Goal: Transaction & Acquisition: Download file/media

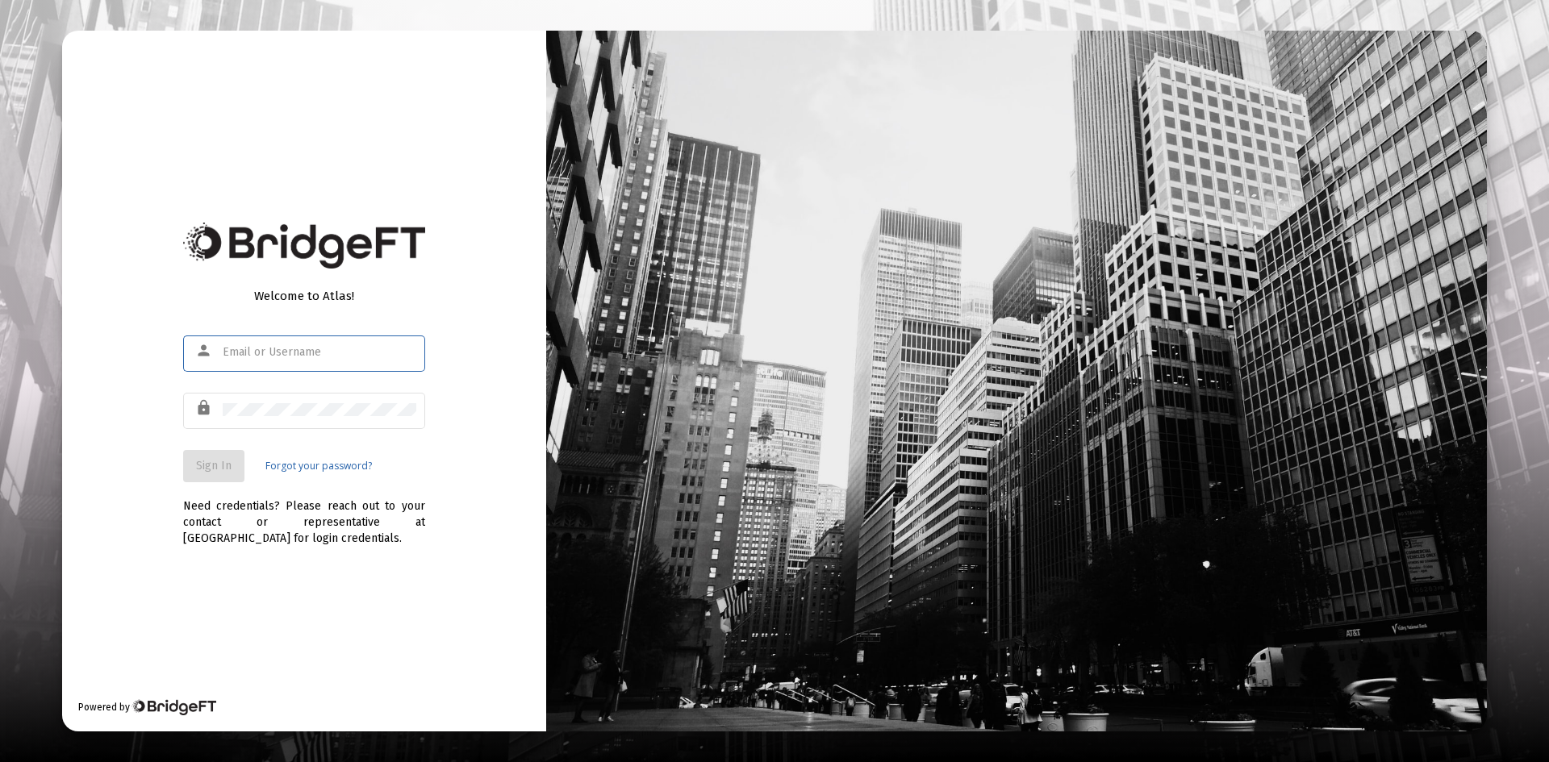
type input "brent@wofm.us"
click at [215, 462] on span "Sign In" at bounding box center [214, 466] width 36 height 14
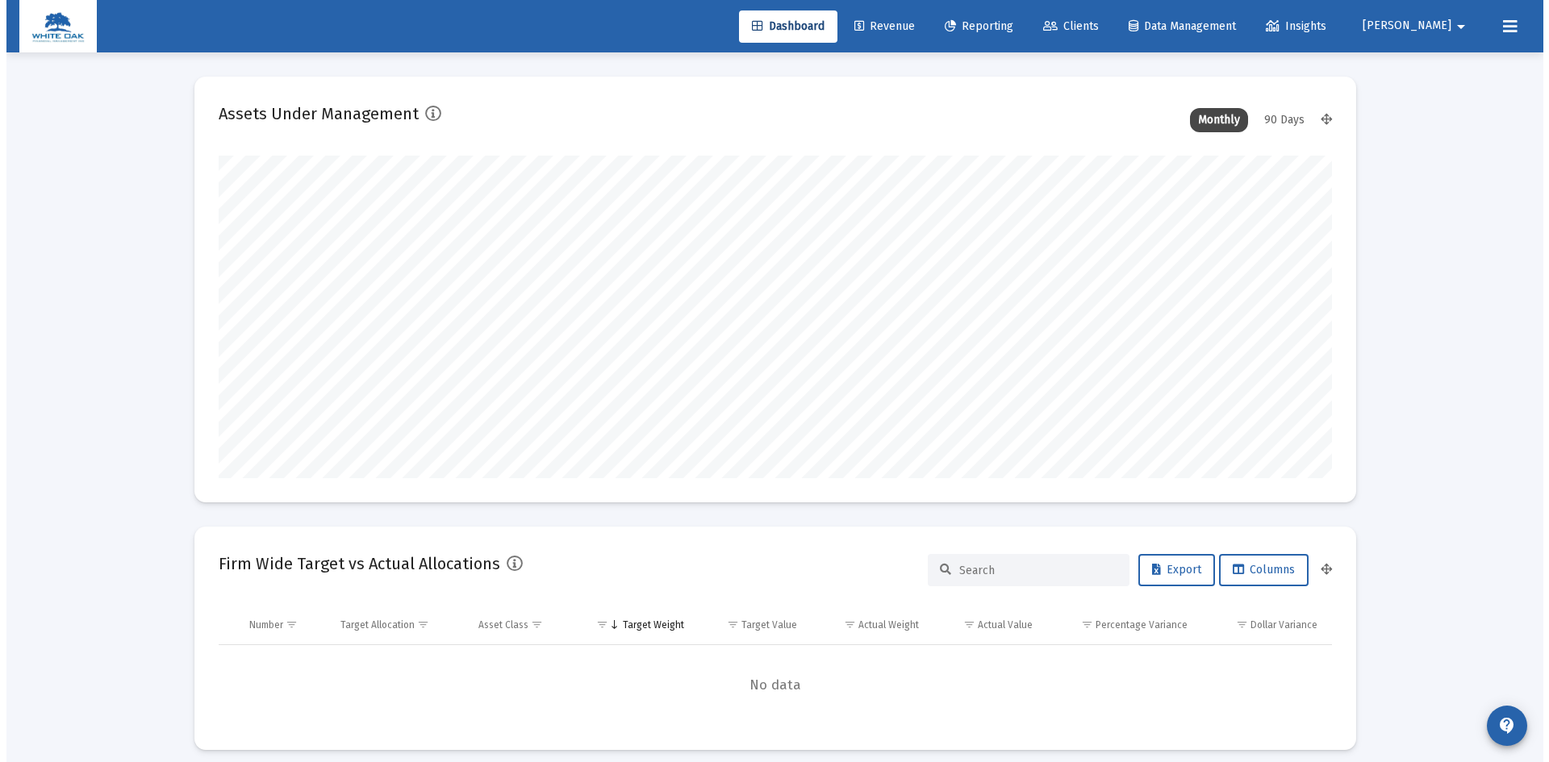
scroll to position [323, 599]
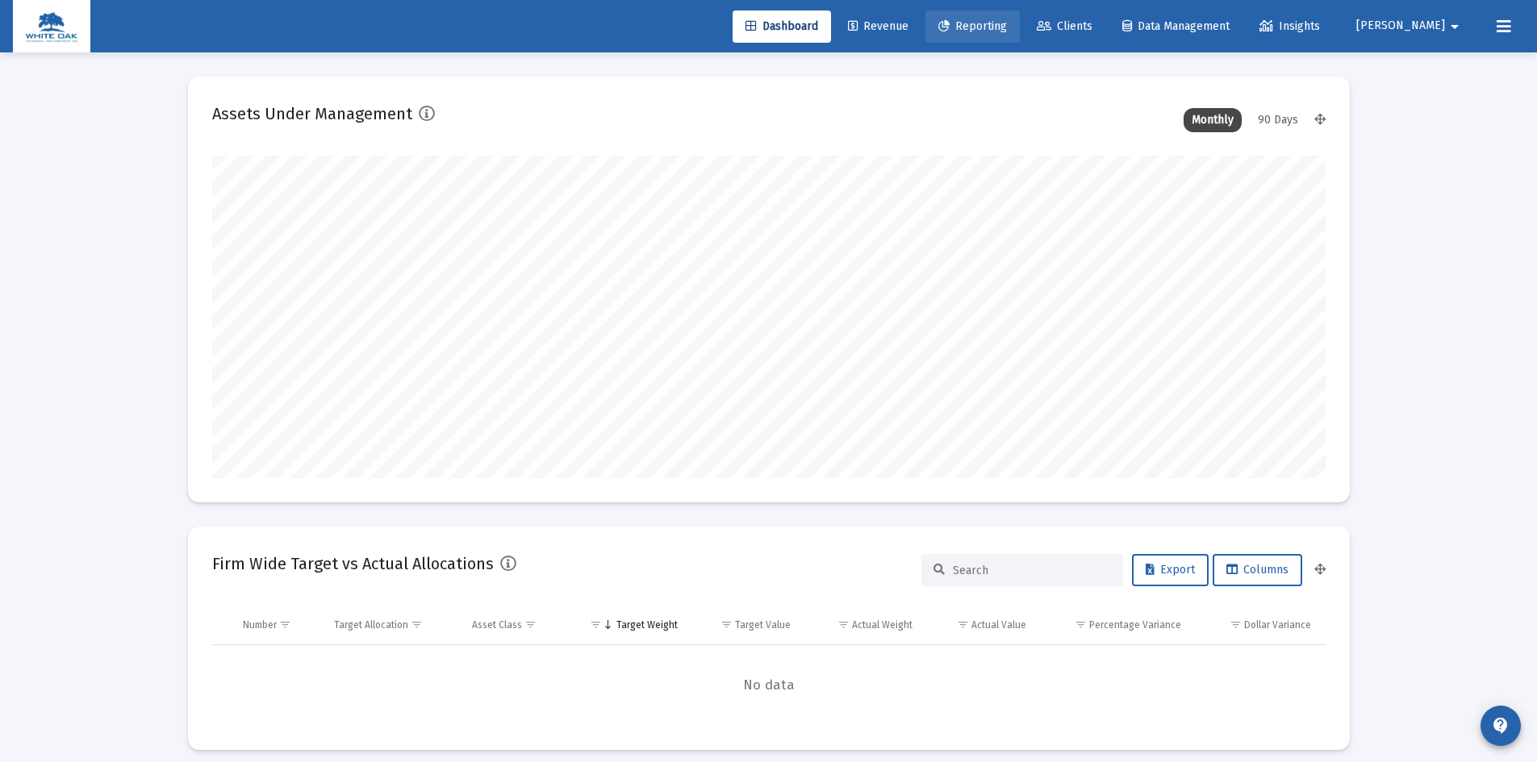
click at [1004, 21] on span "Reporting" at bounding box center [972, 26] width 69 height 14
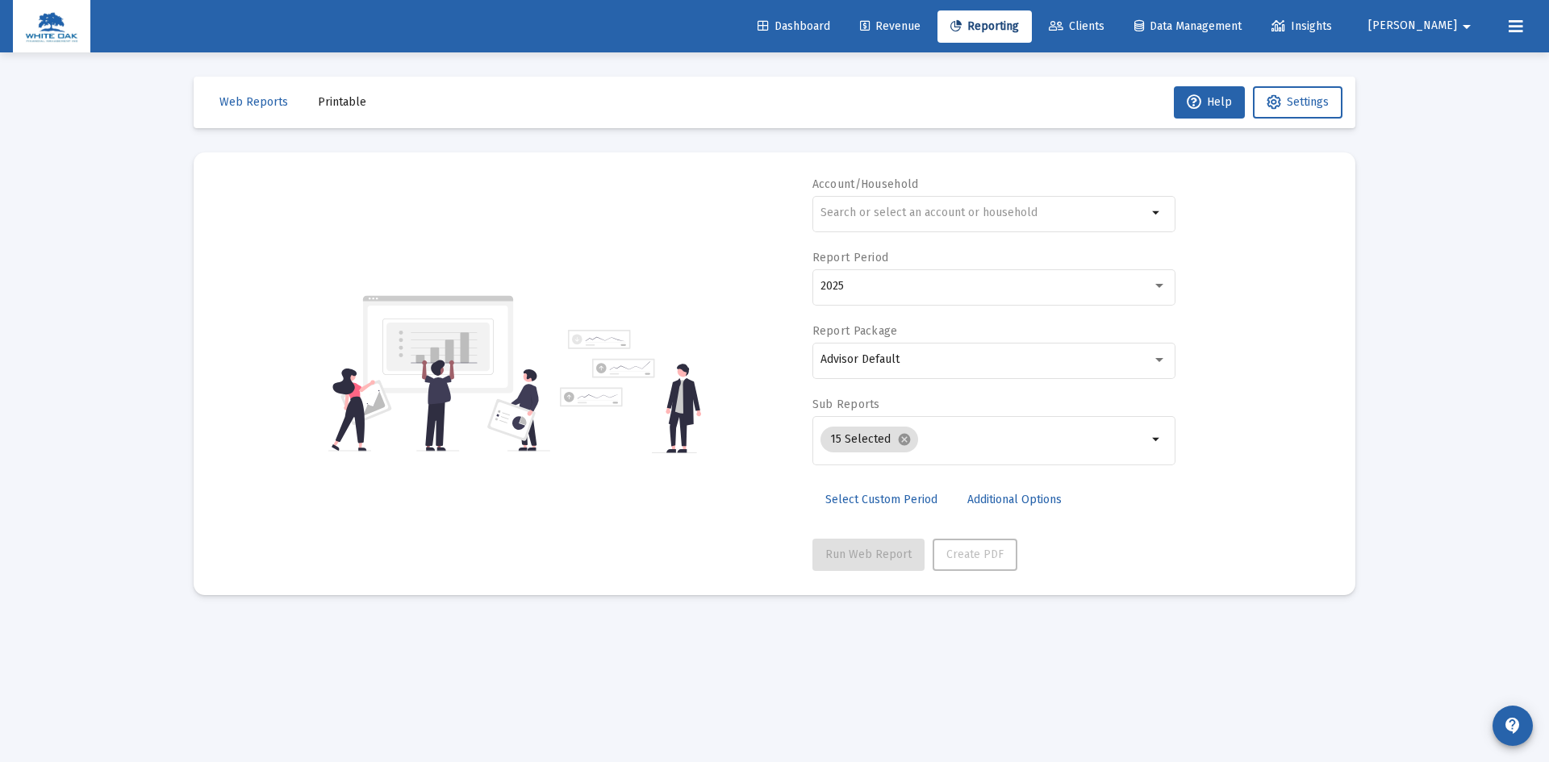
click at [345, 100] on span "Printable" at bounding box center [342, 102] width 48 height 14
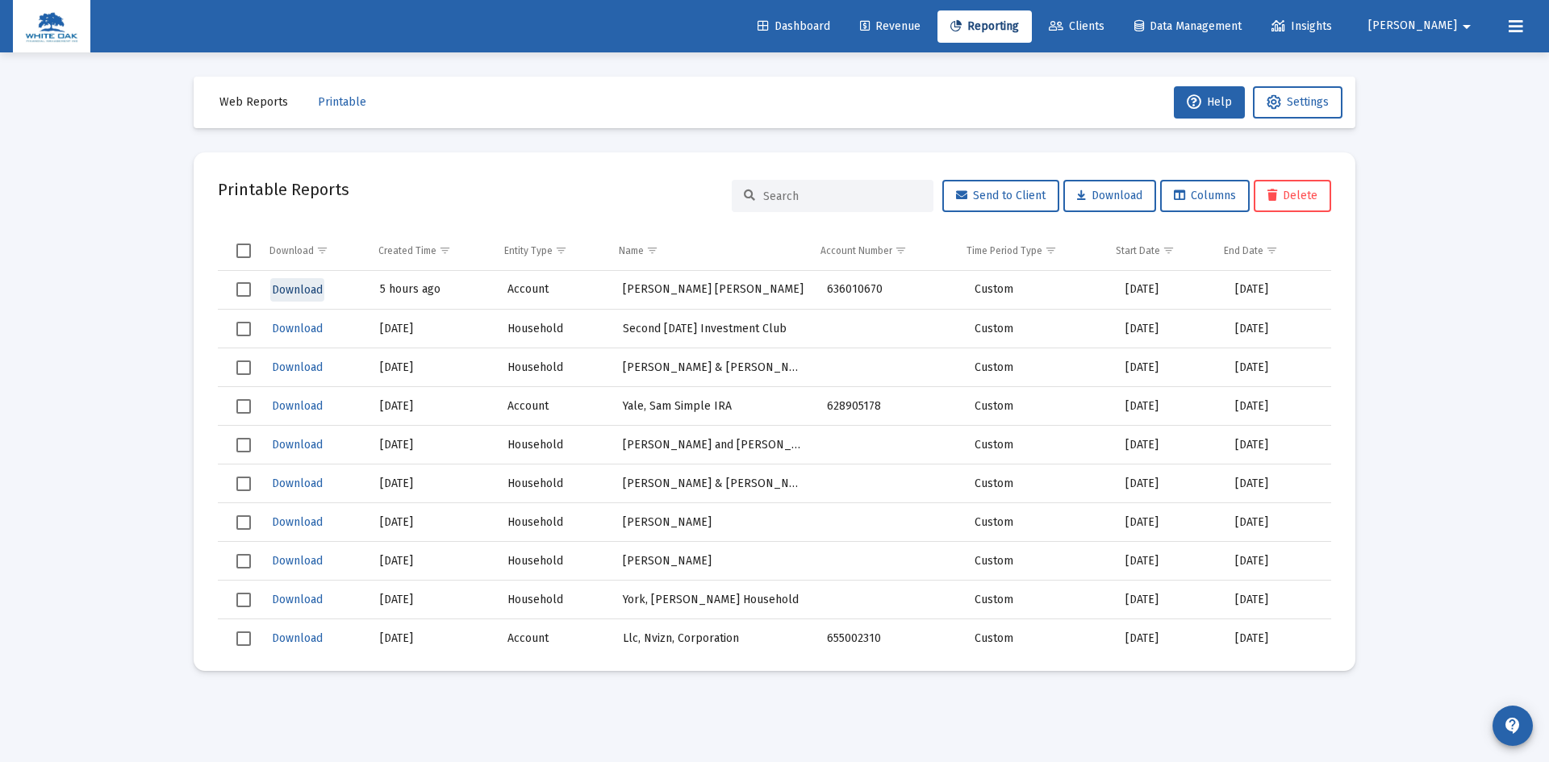
click at [307, 287] on span "Download" at bounding box center [297, 290] width 51 height 14
click at [243, 294] on span "Select row" at bounding box center [243, 289] width 15 height 15
click at [1290, 198] on span "Delete" at bounding box center [1293, 196] width 50 height 14
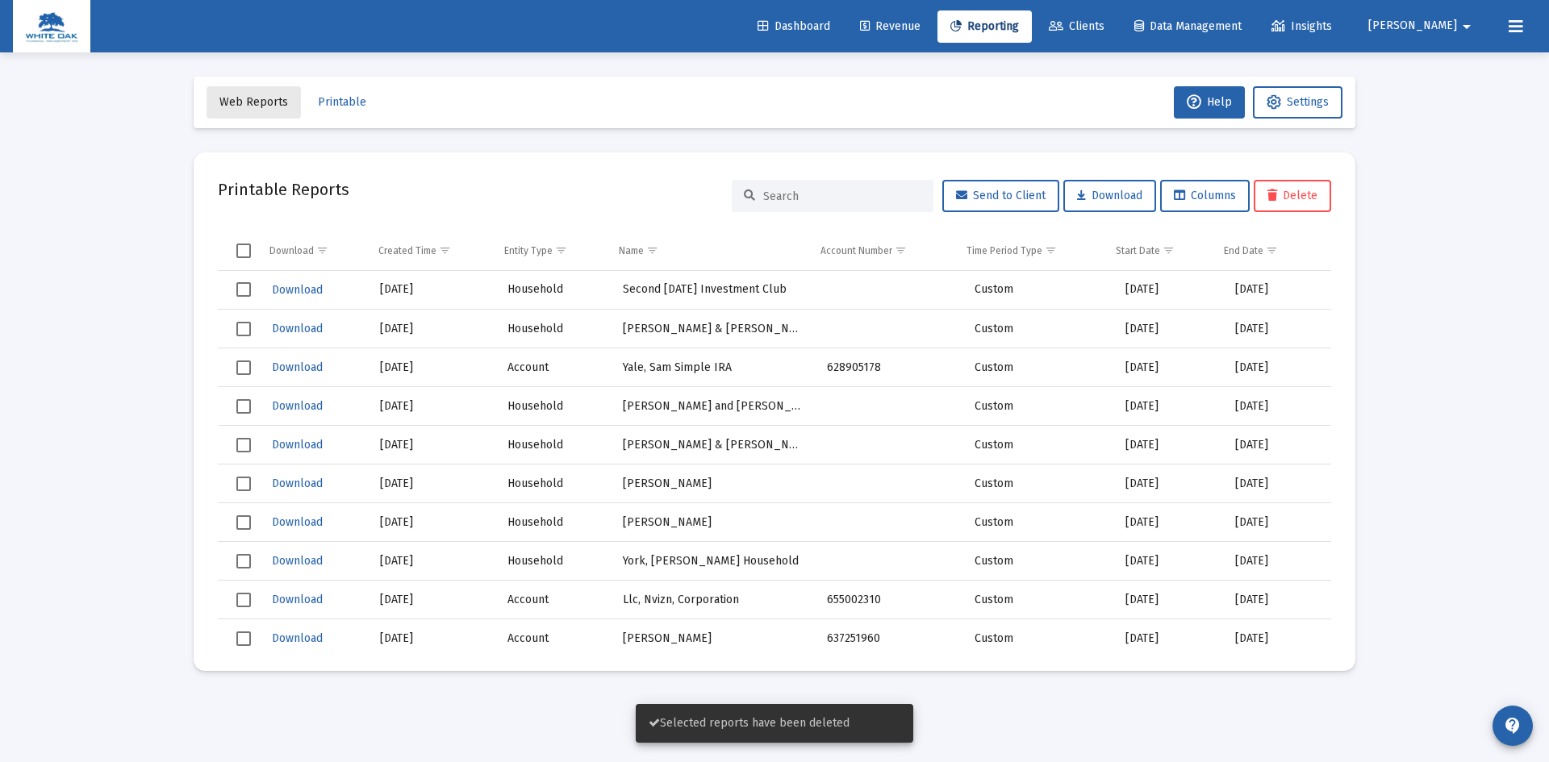
click at [263, 101] on span "Web Reports" at bounding box center [253, 102] width 69 height 14
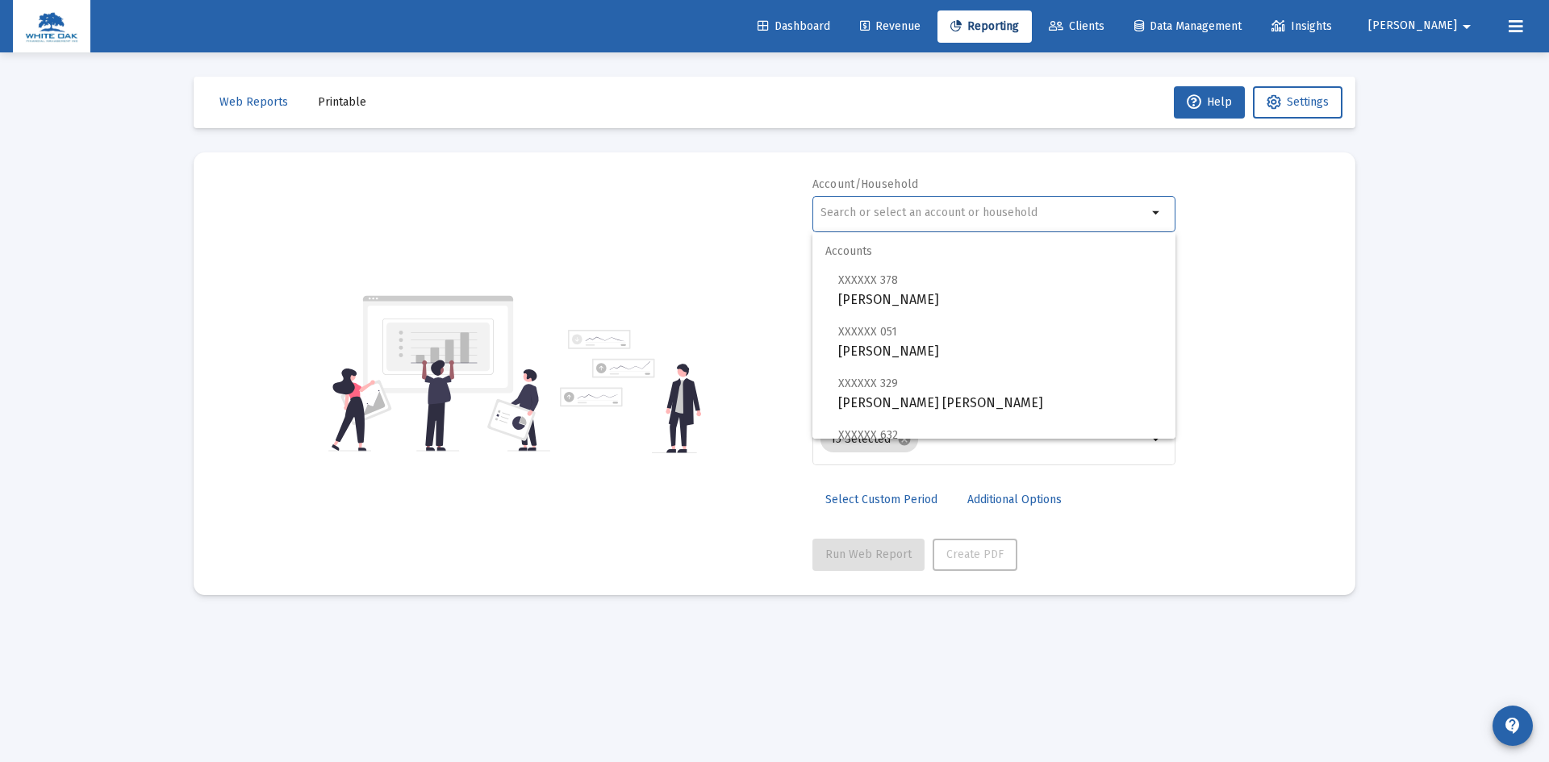
click at [967, 214] on input "text" at bounding box center [984, 213] width 327 height 13
click at [1105, 24] on span "Clients" at bounding box center [1077, 26] width 56 height 14
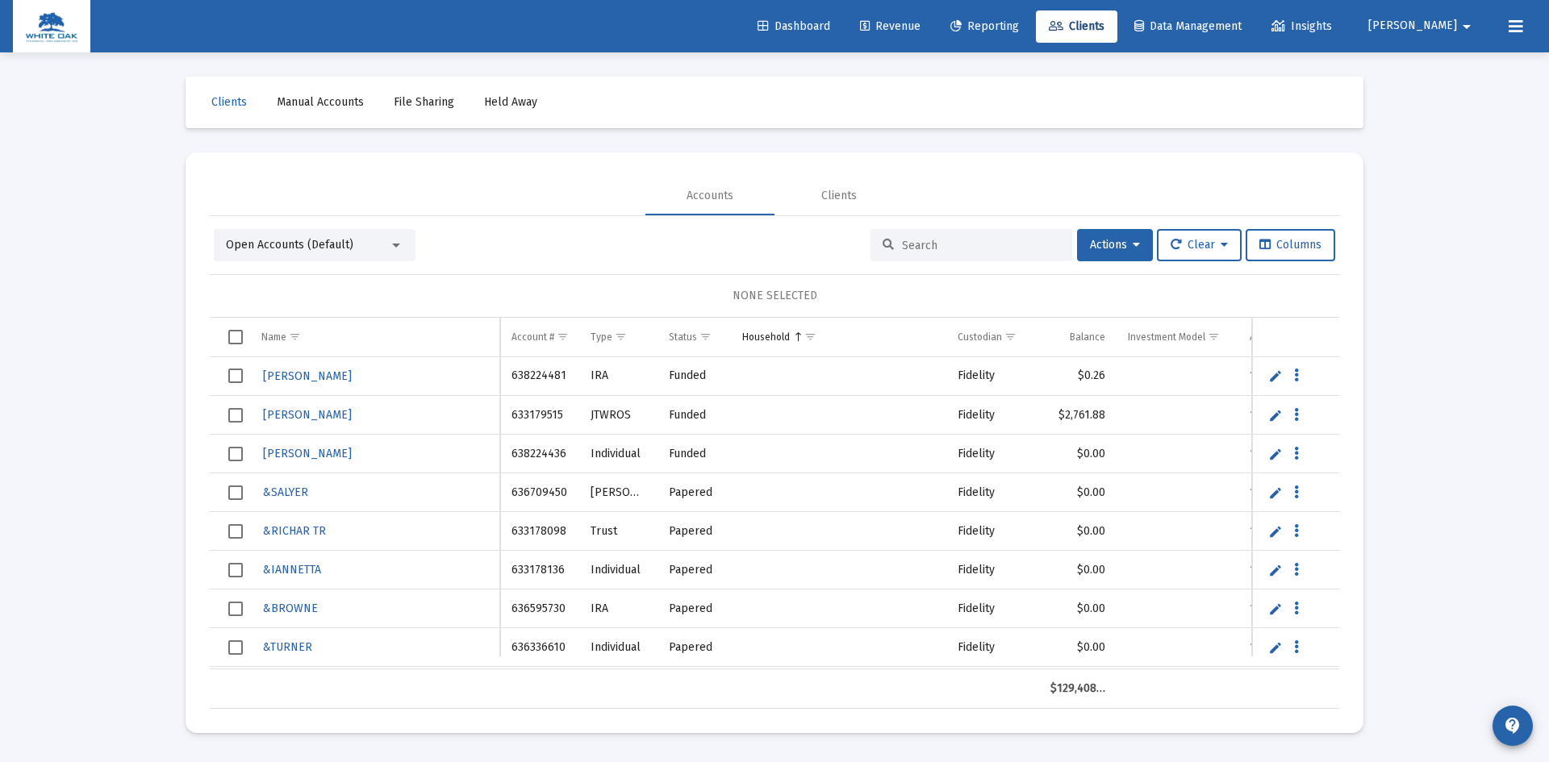
click at [920, 247] on input at bounding box center [981, 246] width 158 height 14
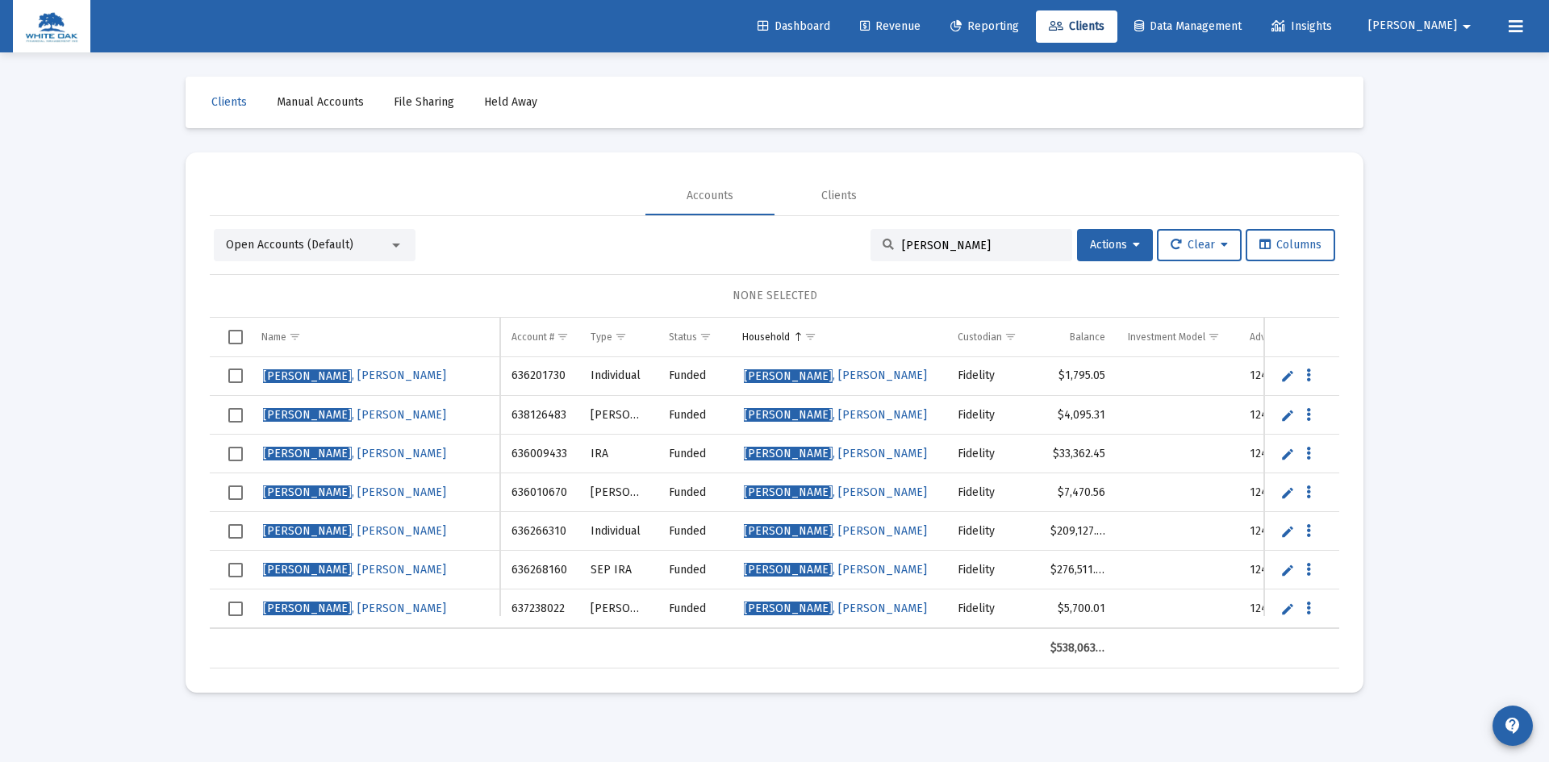
type input "dotti"
click at [232, 455] on span "Select row" at bounding box center [235, 454] width 15 height 15
click at [231, 492] on span "Select row" at bounding box center [235, 493] width 15 height 15
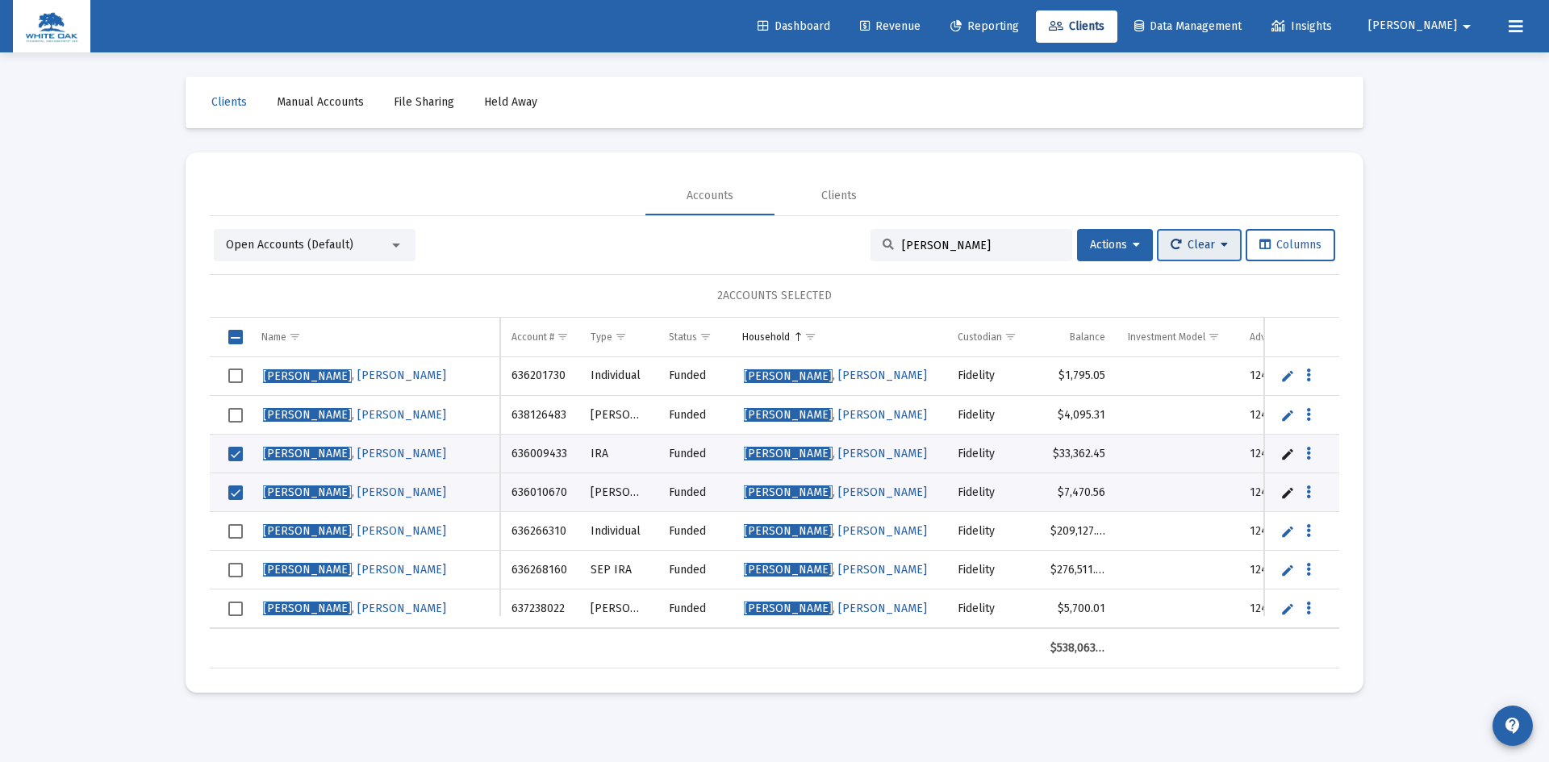
click at [1195, 245] on span "Clear" at bounding box center [1199, 245] width 57 height 14
click at [1112, 236] on div at bounding box center [774, 381] width 1549 height 762
click at [1112, 240] on span "Actions" at bounding box center [1115, 245] width 50 height 14
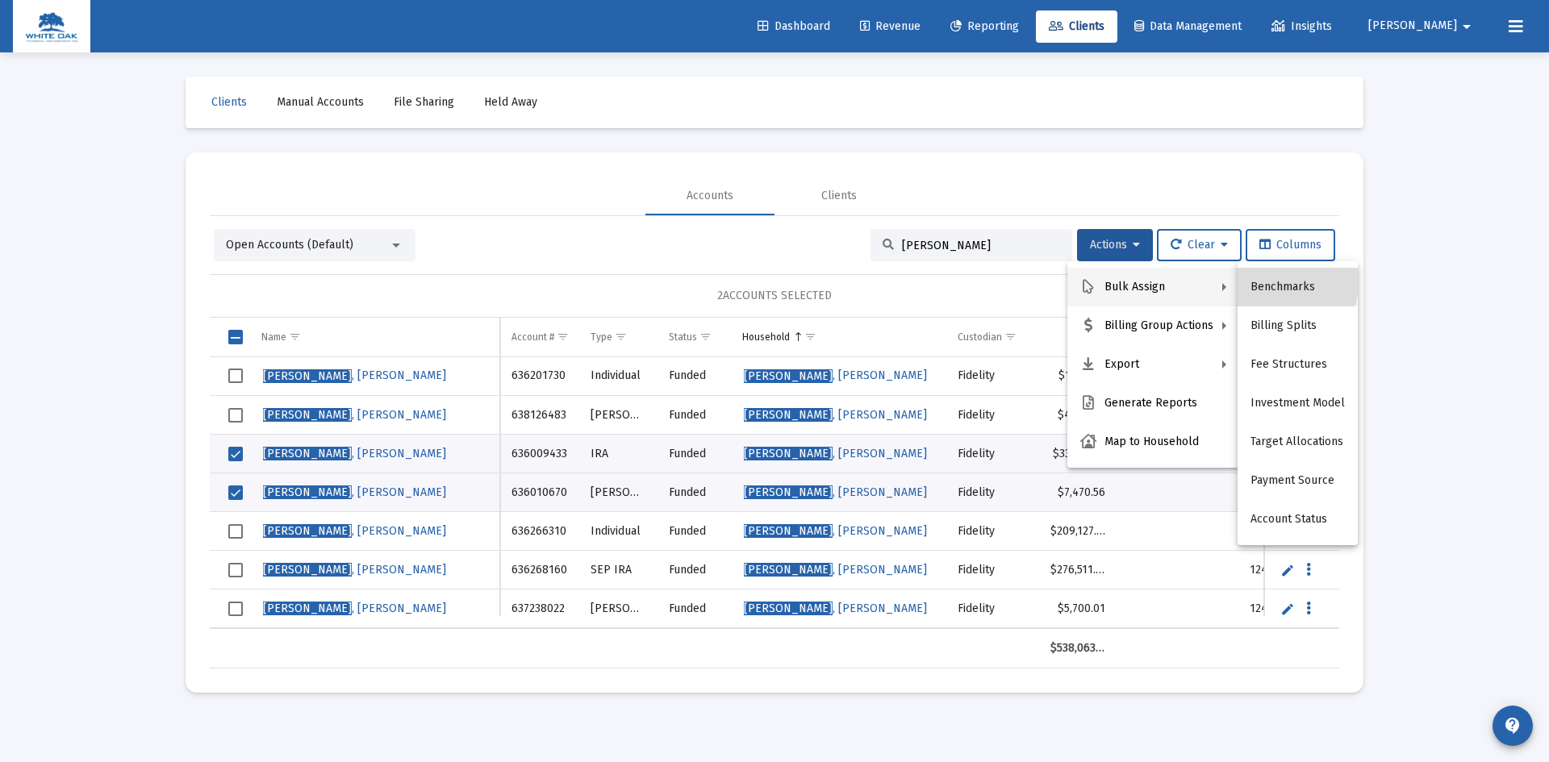
click at [1267, 282] on button "Benchmarks" at bounding box center [1298, 287] width 120 height 39
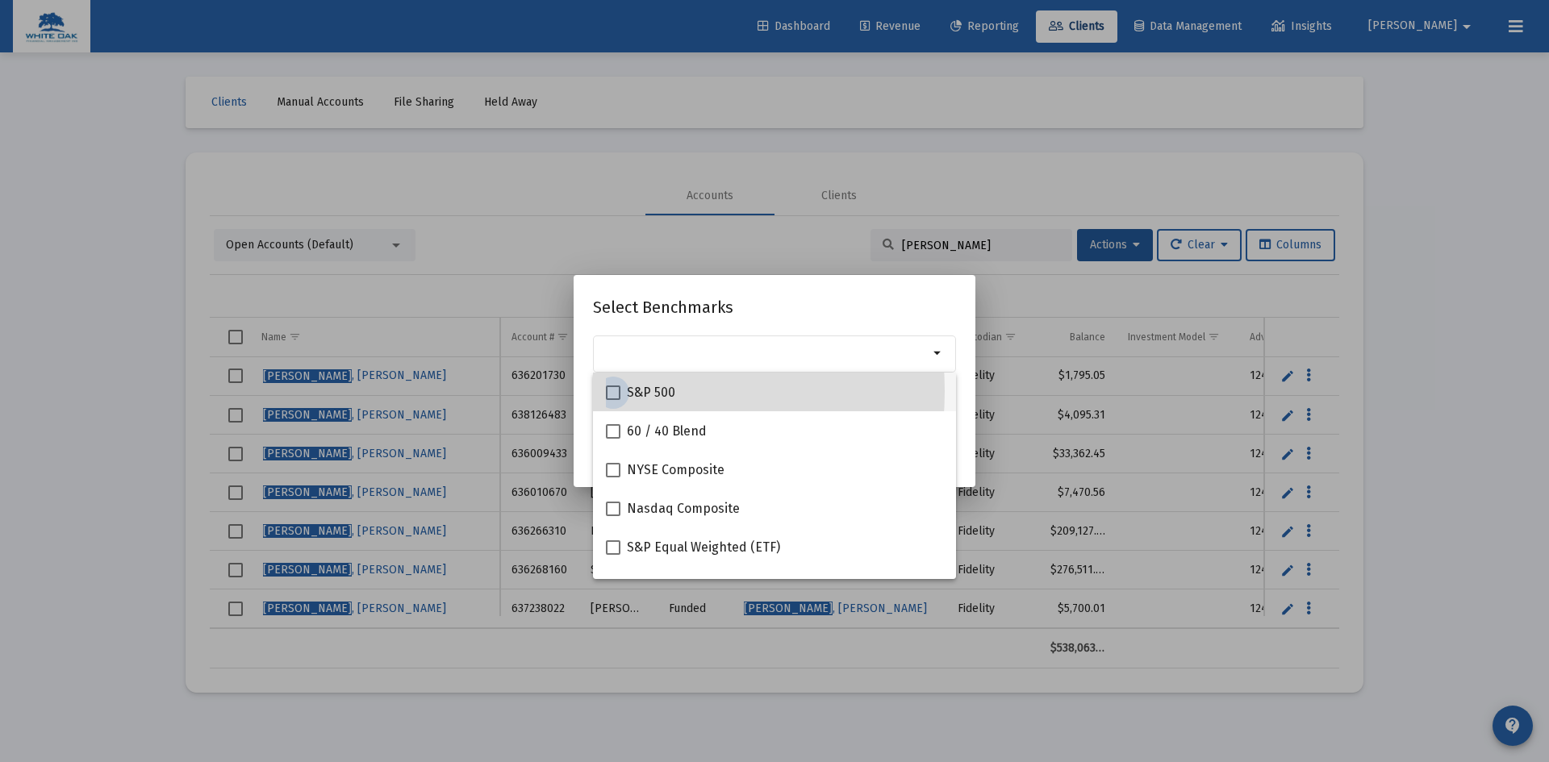
click at [614, 392] on span at bounding box center [613, 393] width 15 height 15
click at [613, 400] on input "S&P 500" at bounding box center [612, 400] width 1 height 1
checkbox input "true"
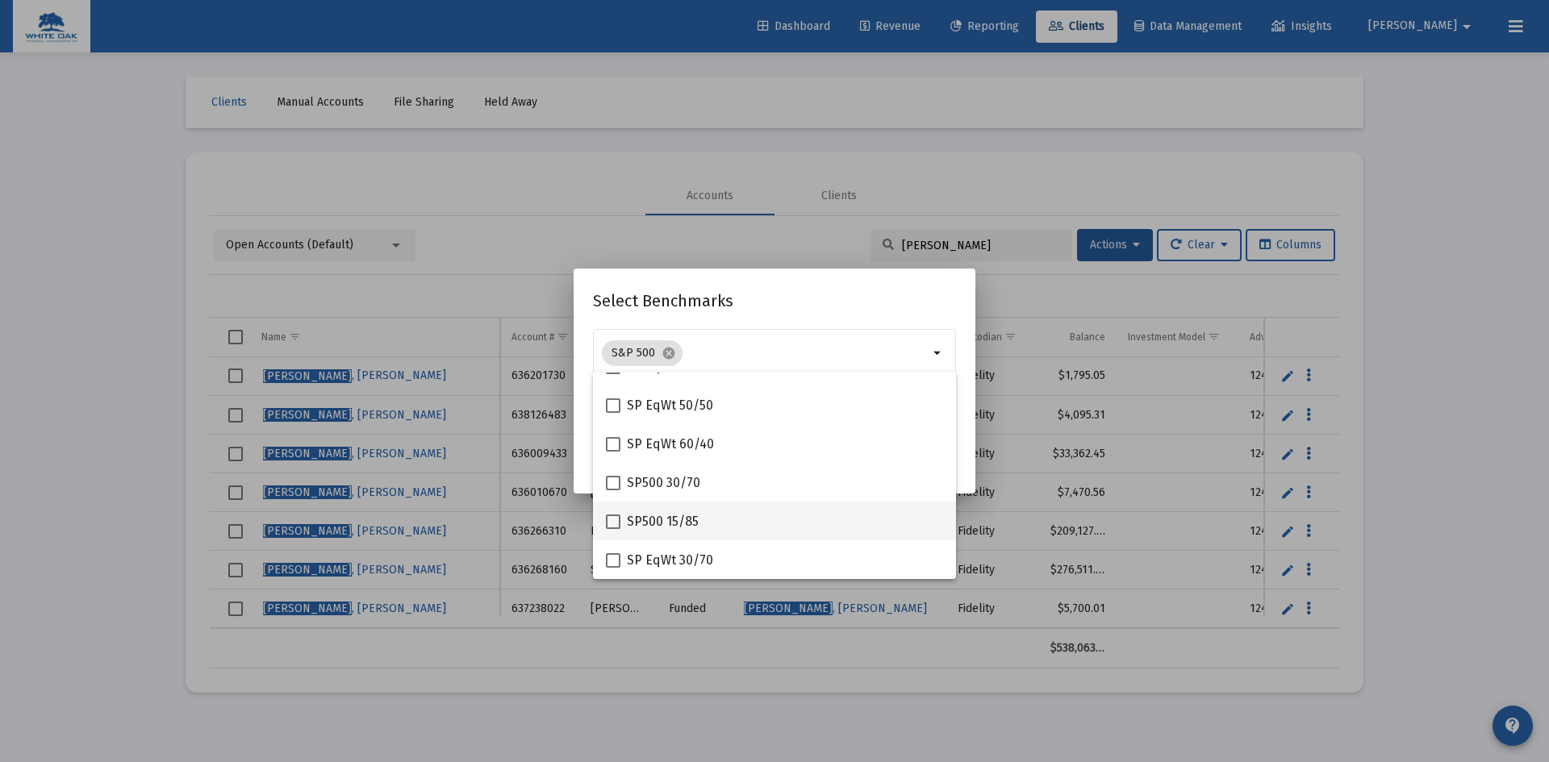
scroll to position [565, 0]
click at [786, 293] on h2 "Select Benchmarks" at bounding box center [774, 301] width 363 height 26
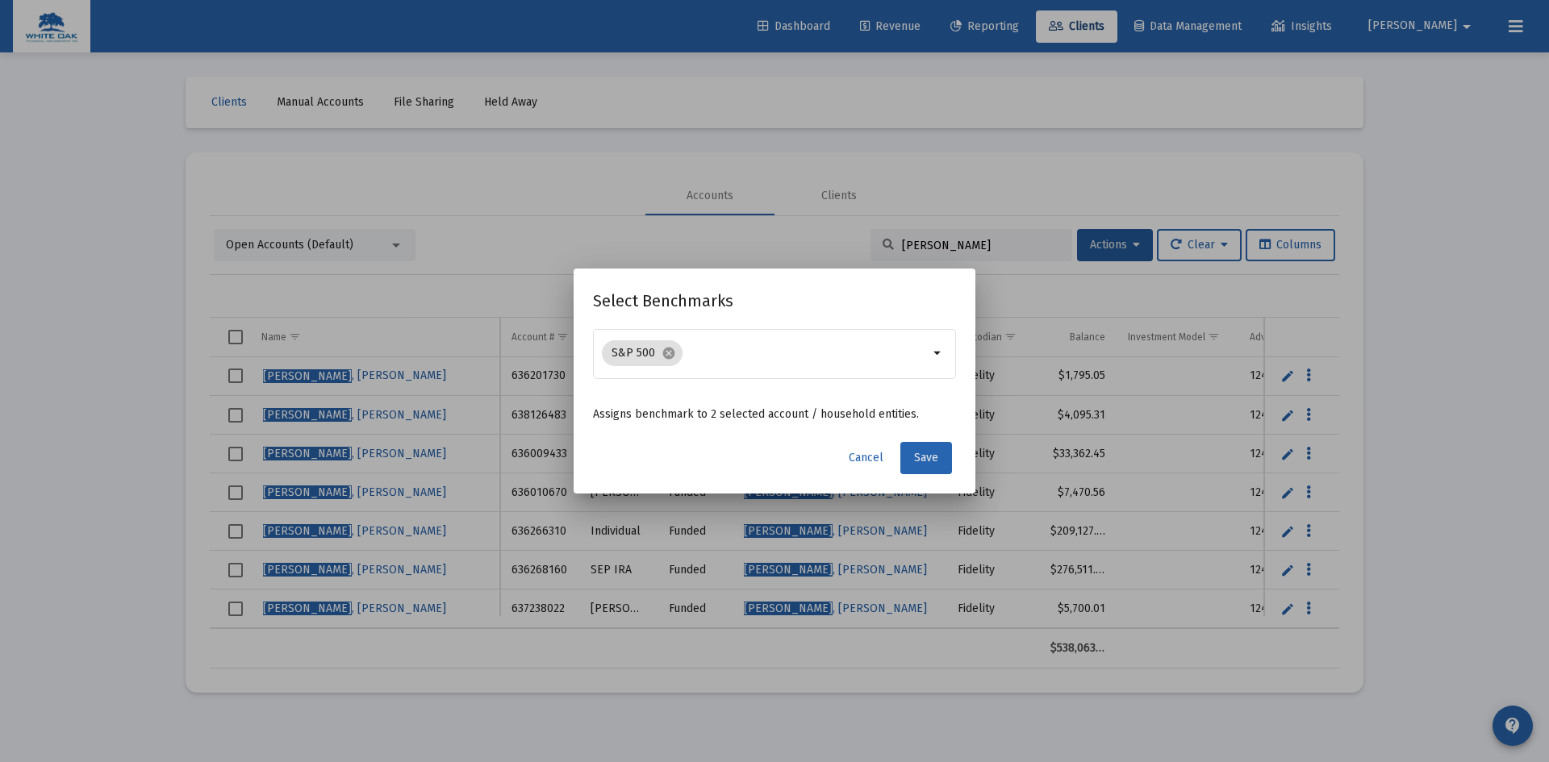
click at [932, 454] on span "Save" at bounding box center [926, 458] width 24 height 14
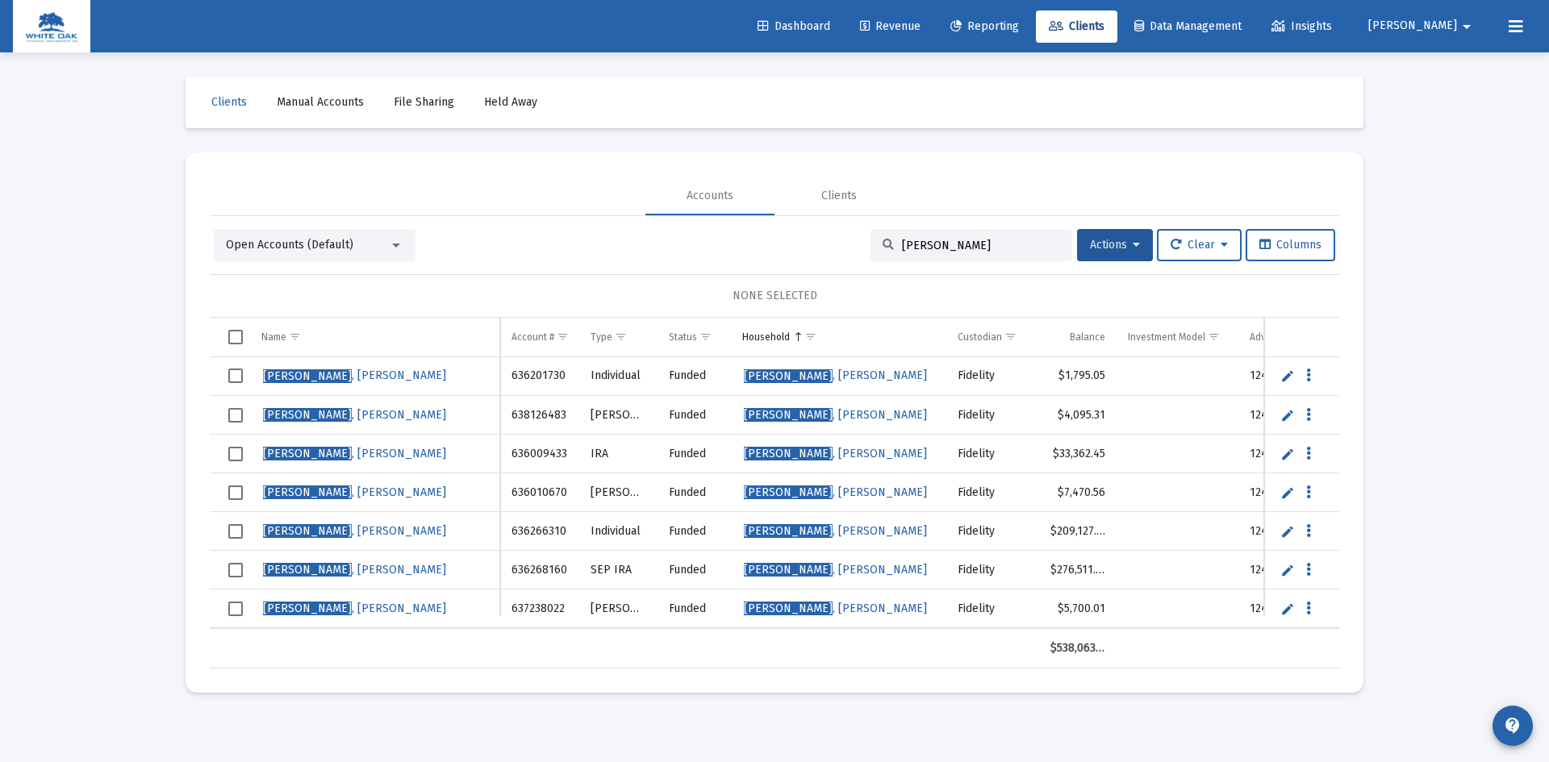
click at [1019, 27] on span "Reporting" at bounding box center [984, 26] width 69 height 14
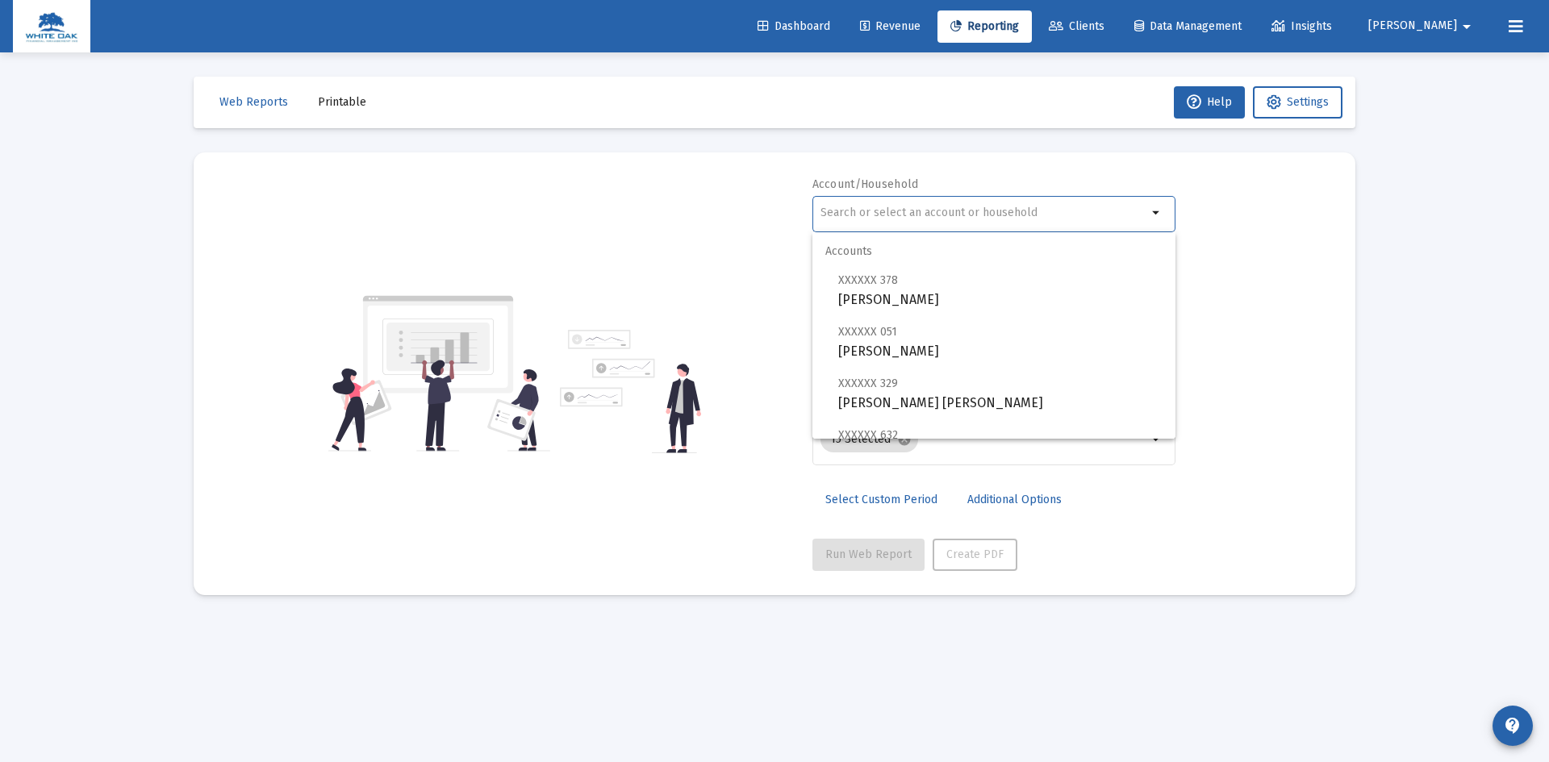
click at [954, 207] on input "text" at bounding box center [984, 213] width 327 height 13
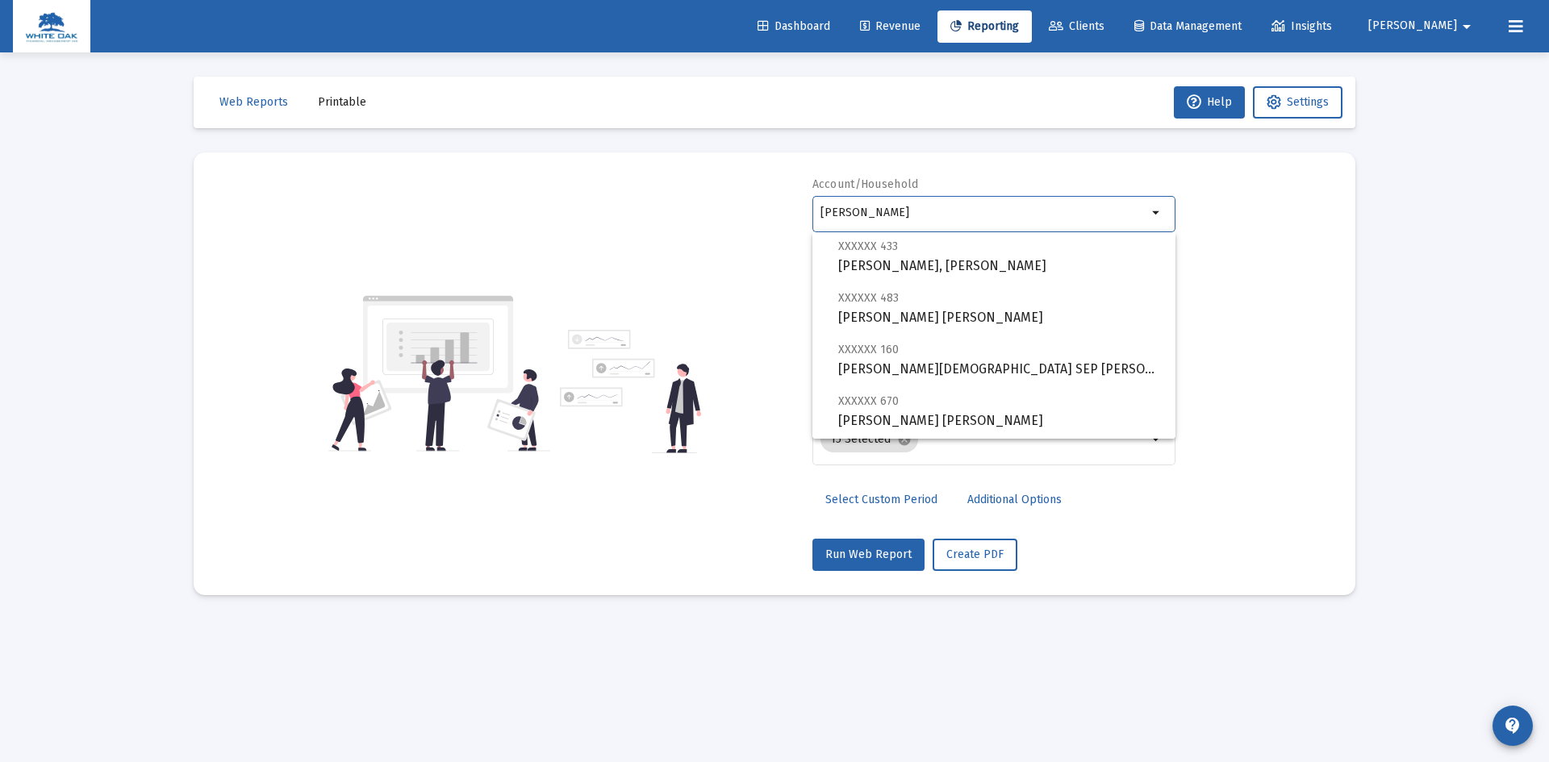
scroll to position [161, 0]
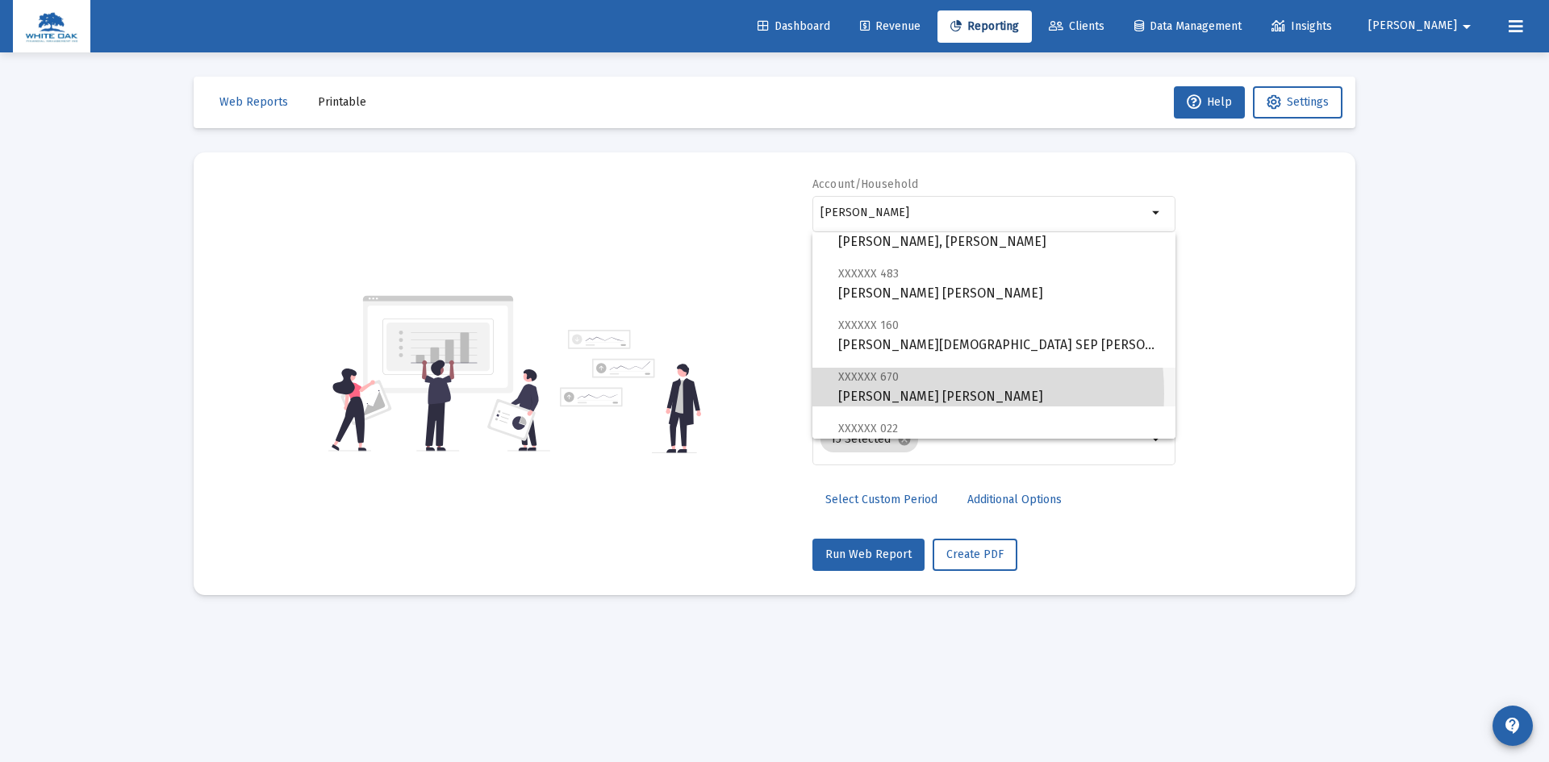
click at [902, 394] on span "XXXXXX 670 Dotti, Gerard Roth IRA" at bounding box center [1000, 387] width 324 height 40
type input "[PERSON_NAME] [PERSON_NAME]"
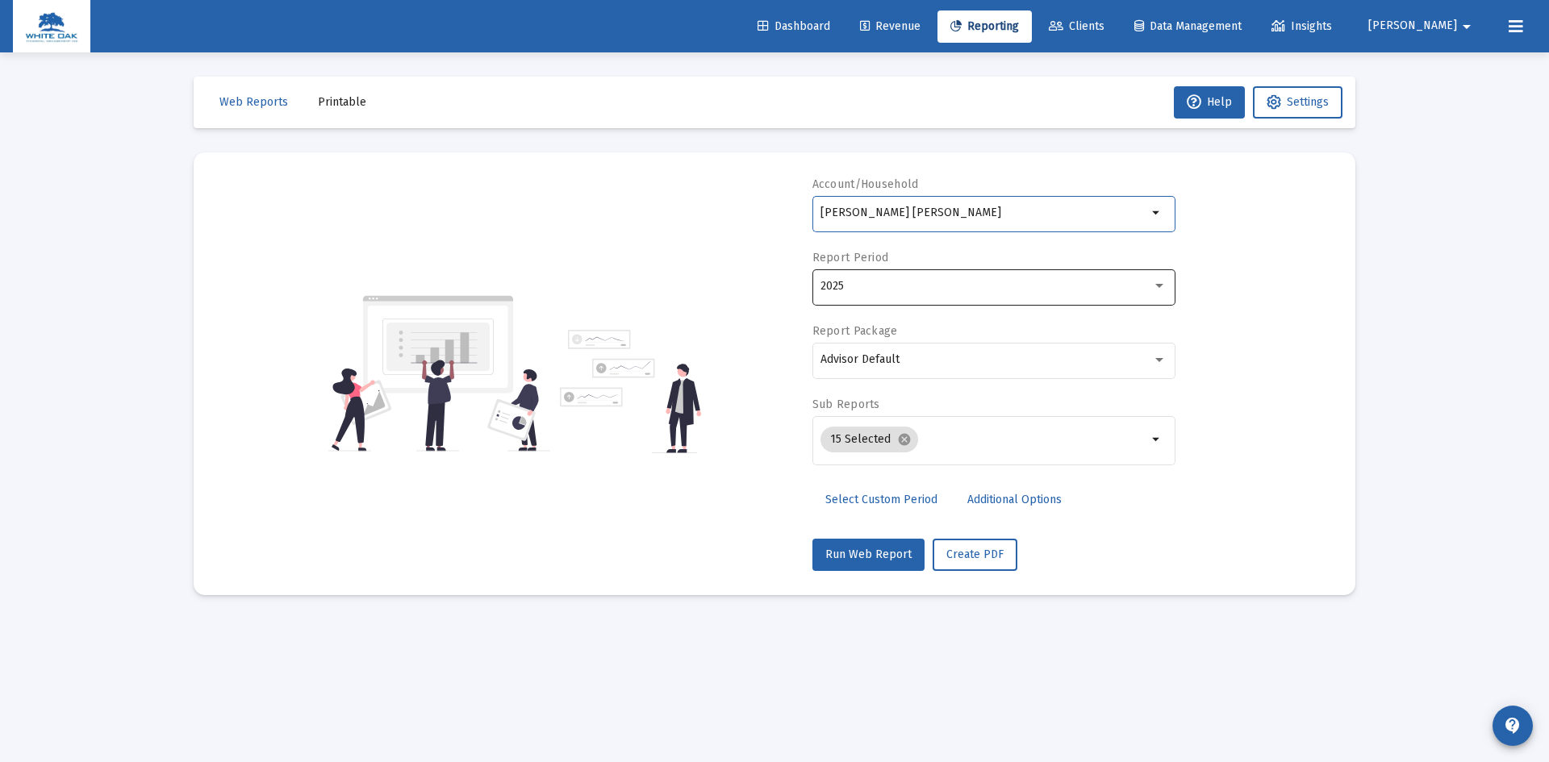
click at [883, 274] on div "2025" at bounding box center [994, 286] width 346 height 40
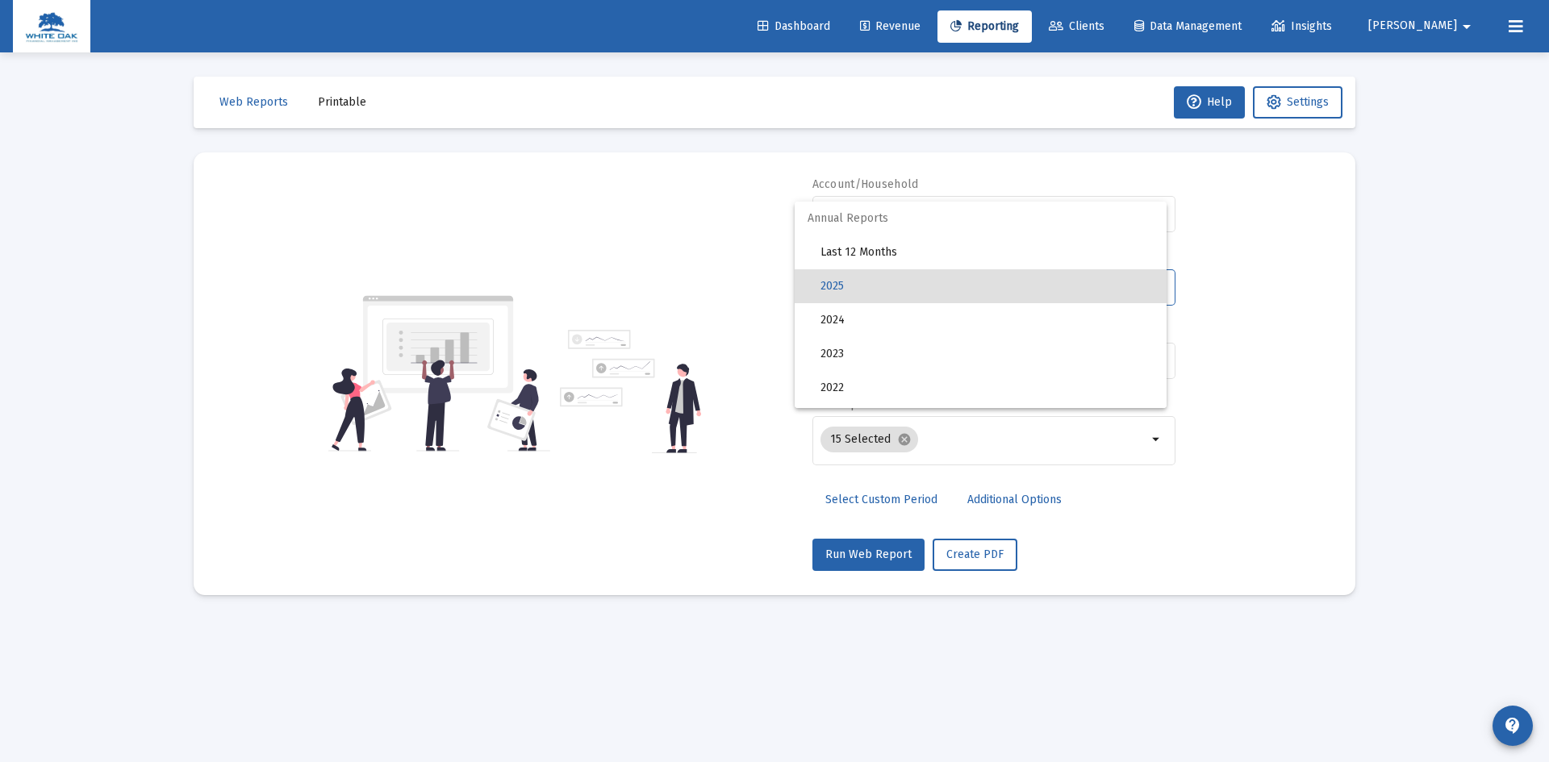
click at [852, 498] on div at bounding box center [774, 381] width 1549 height 762
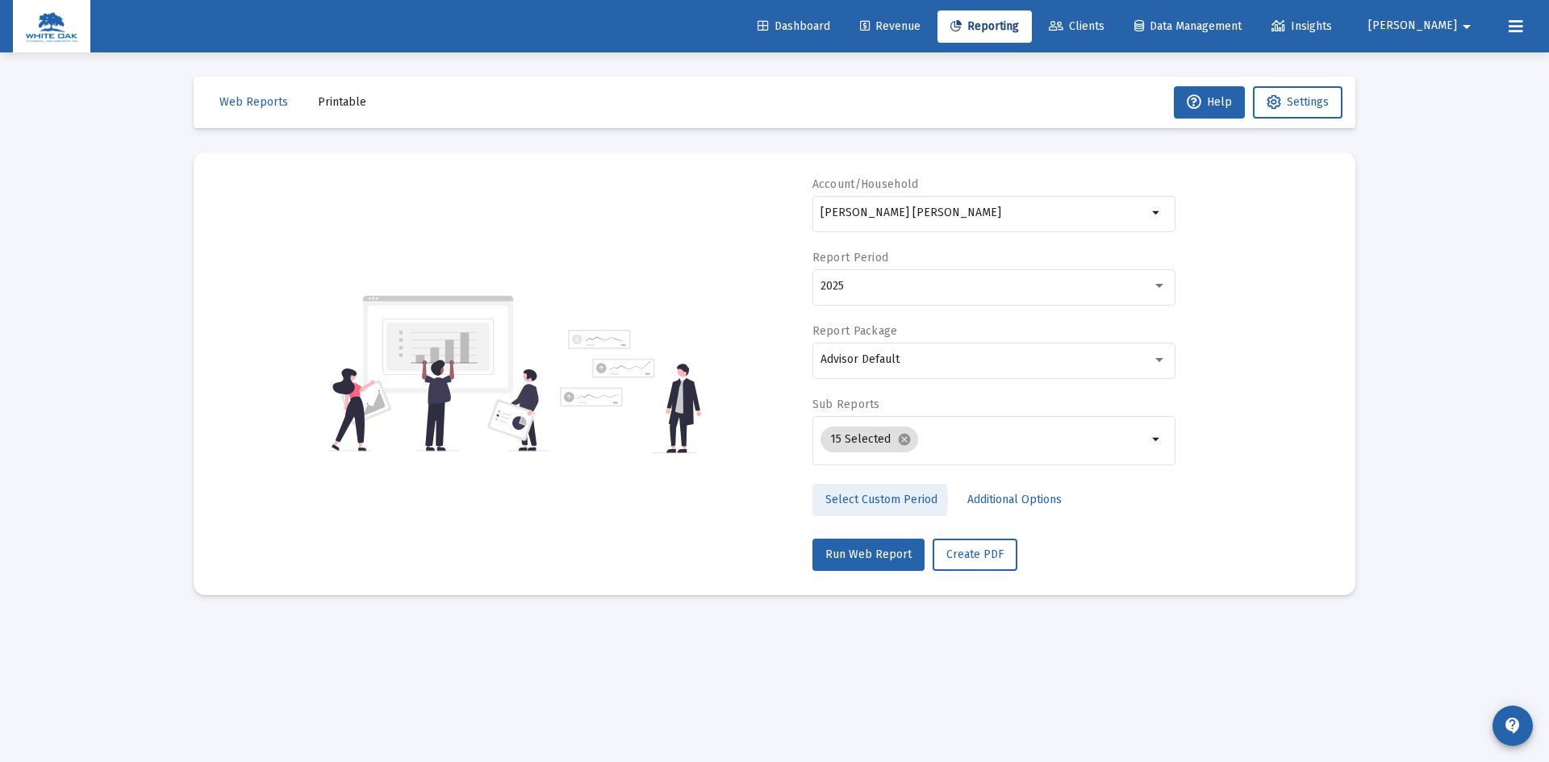
click at [855, 500] on span "Select Custom Period" at bounding box center [881, 500] width 112 height 14
click at [976, 285] on icon "Open calendar" at bounding box center [977, 285] width 13 height 15
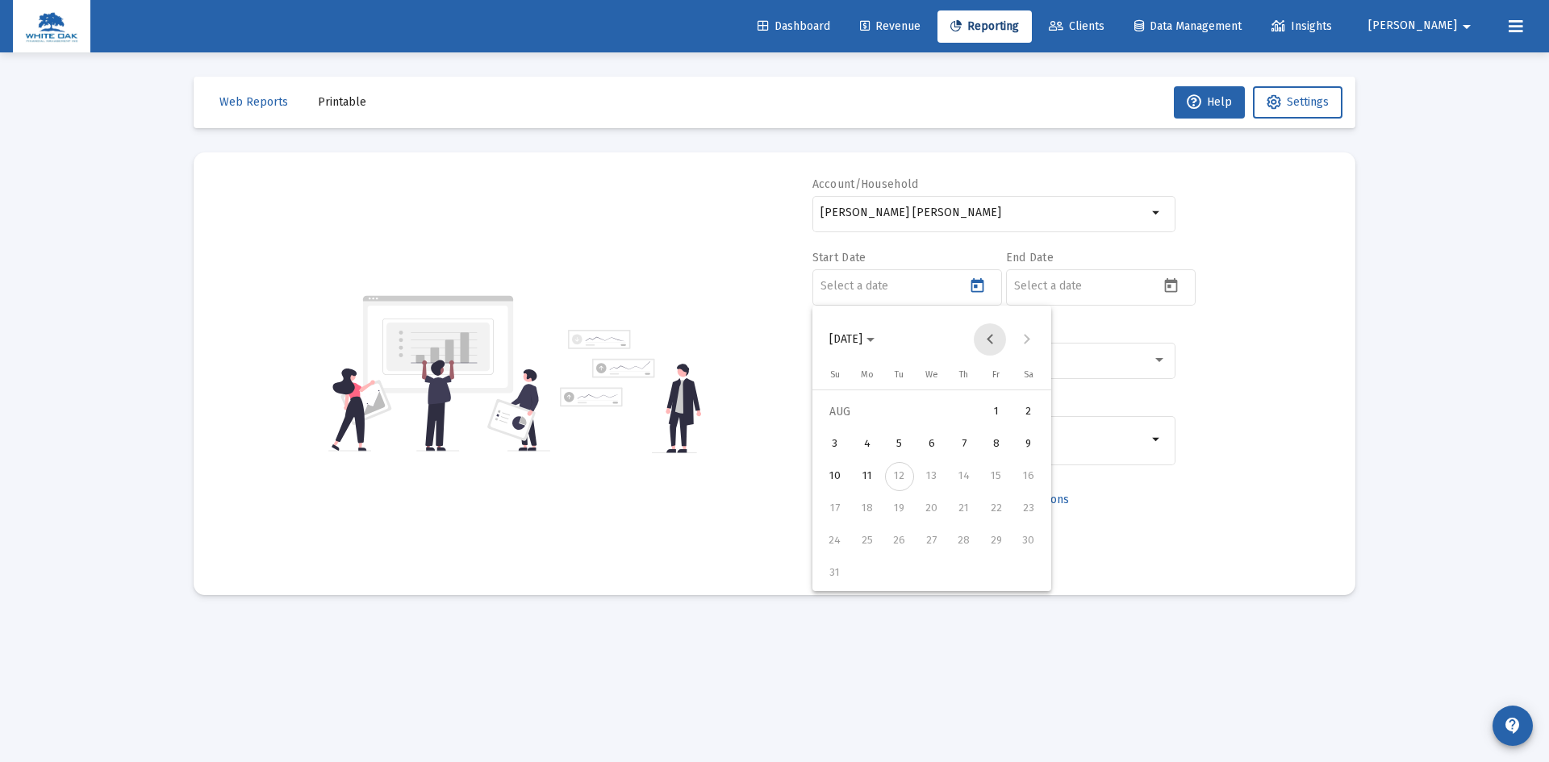
click at [992, 337] on button "Previous month" at bounding box center [990, 340] width 32 height 32
click at [988, 339] on button "Previous month" at bounding box center [990, 340] width 32 height 32
click at [964, 477] on div "10" at bounding box center [964, 476] width 29 height 29
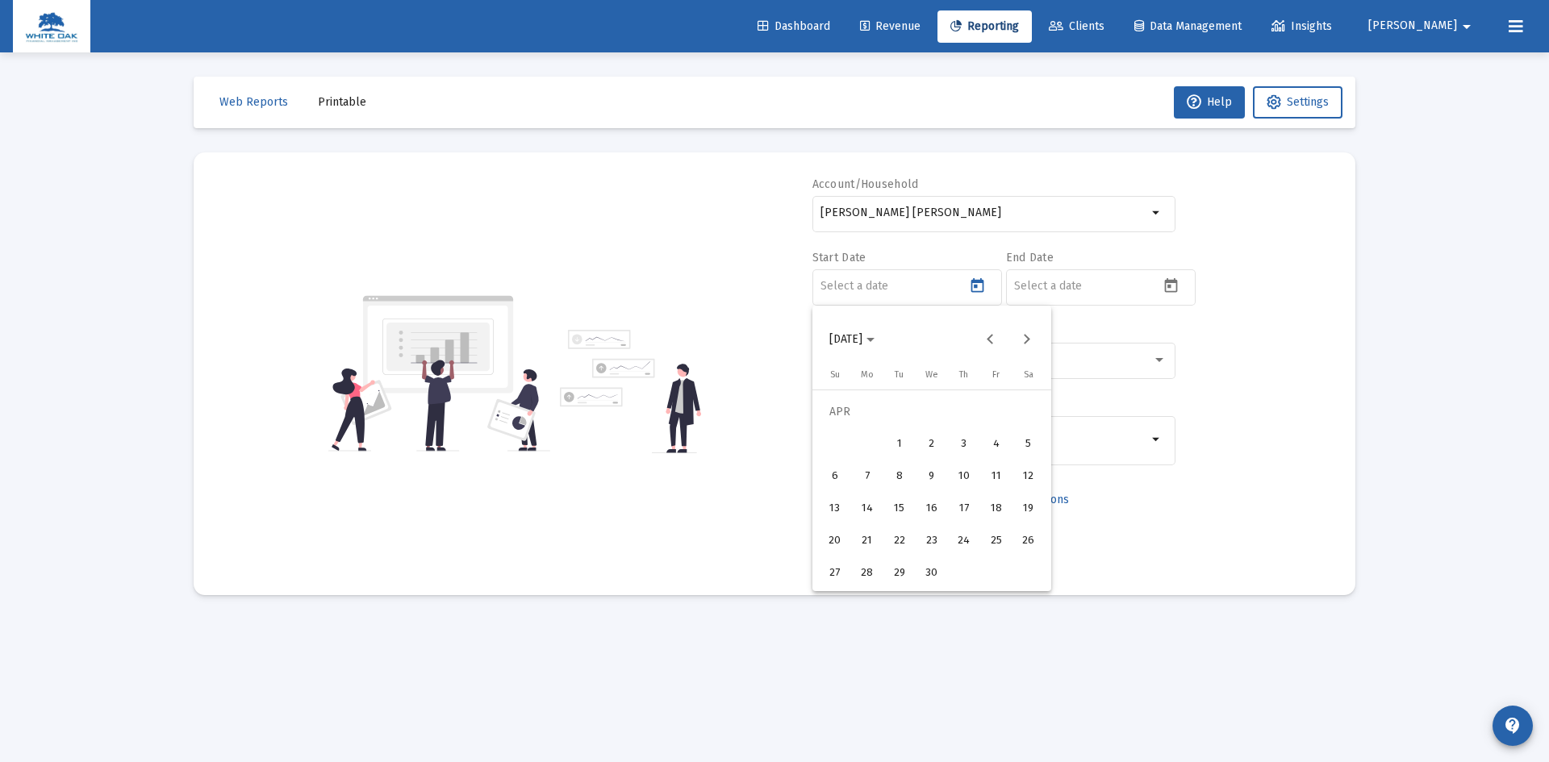
type input "2025-04-10"
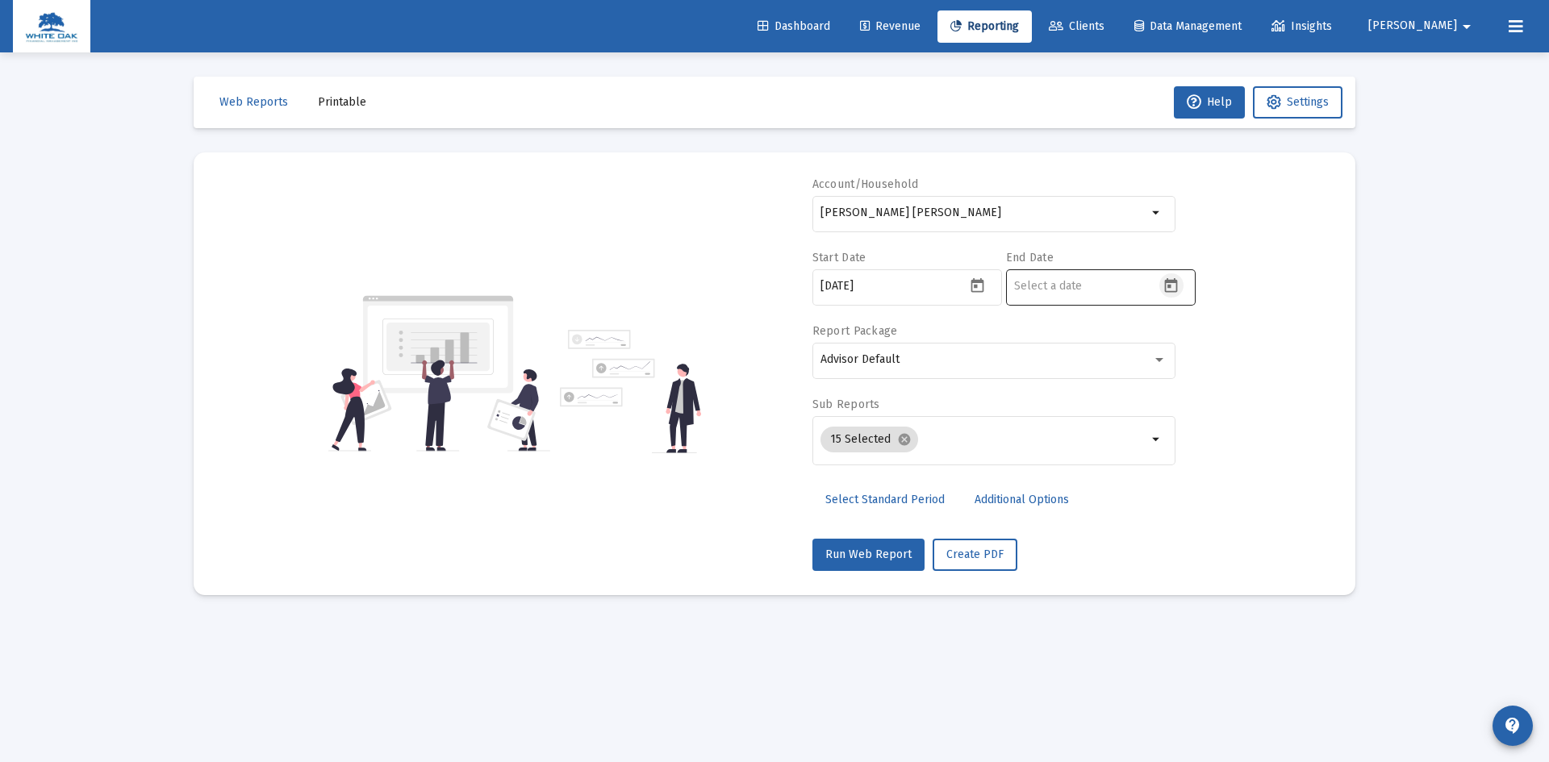
click at [1175, 286] on icon "Open calendar" at bounding box center [1171, 286] width 17 height 17
click at [1062, 471] on div "11" at bounding box center [1060, 476] width 29 height 29
type input "2025-08-11"
click at [957, 348] on div "Advisor Default" at bounding box center [994, 360] width 346 height 40
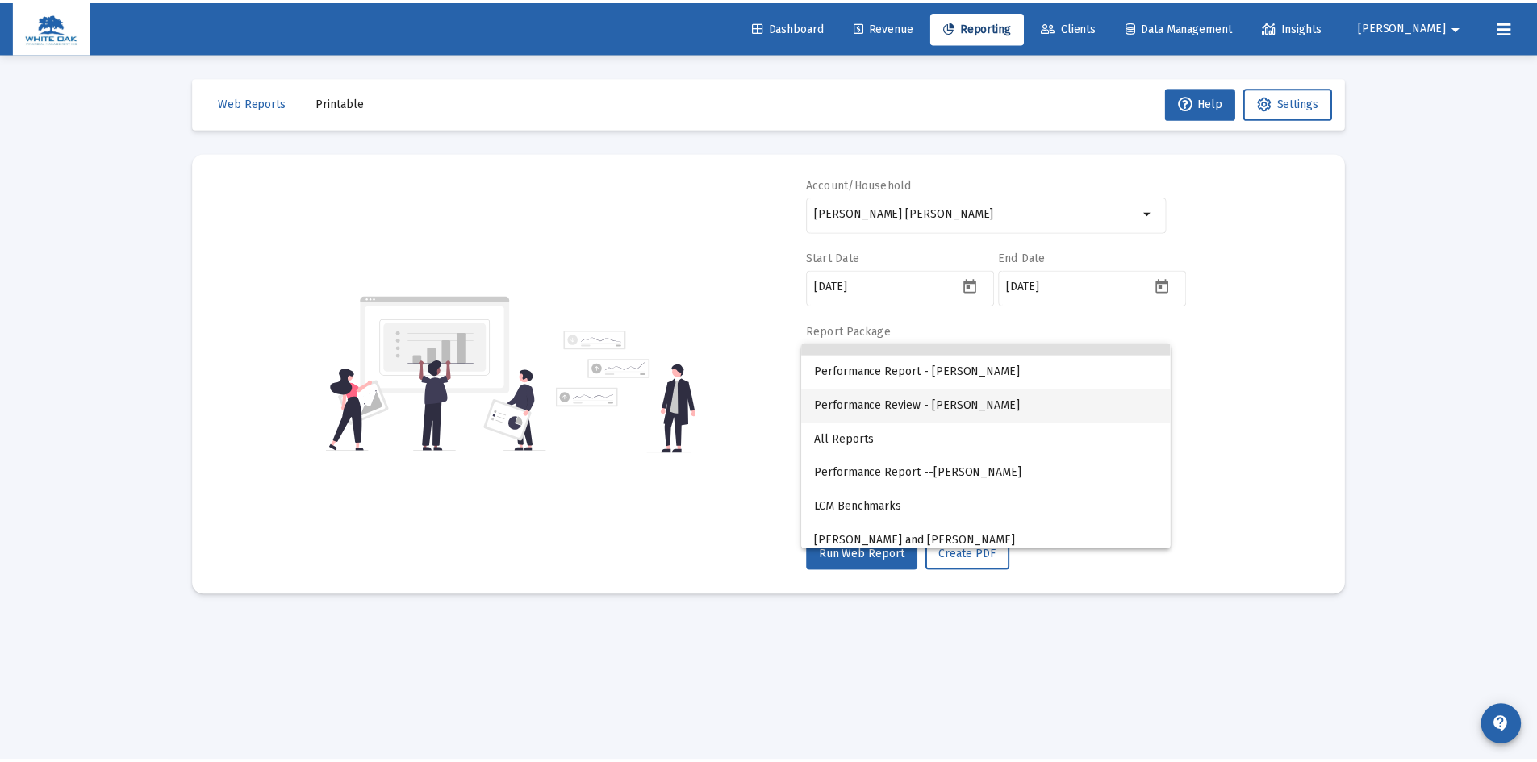
scroll to position [31, 0]
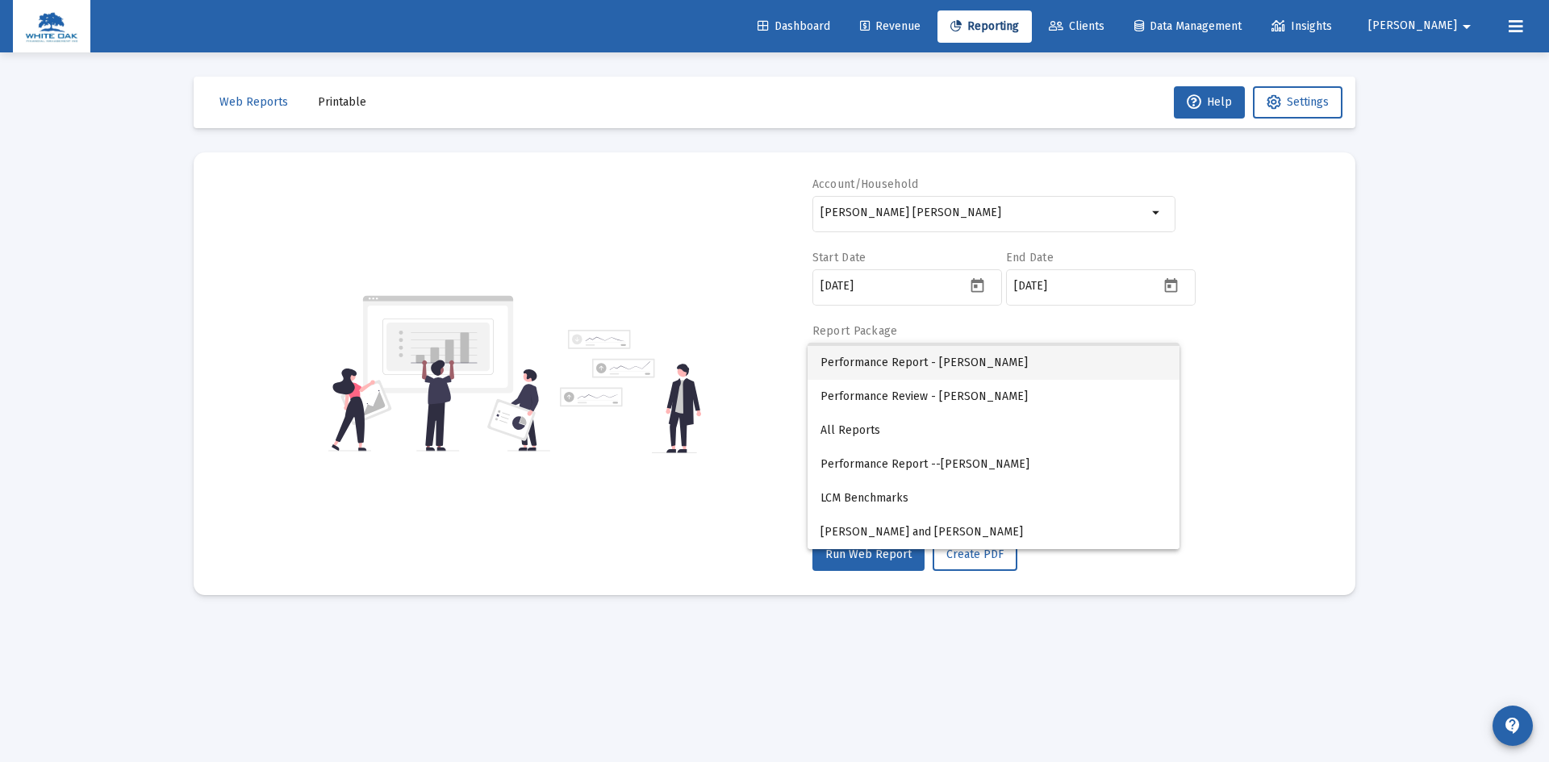
click at [940, 363] on span "Performance Report - Brent Ford" at bounding box center [994, 363] width 346 height 34
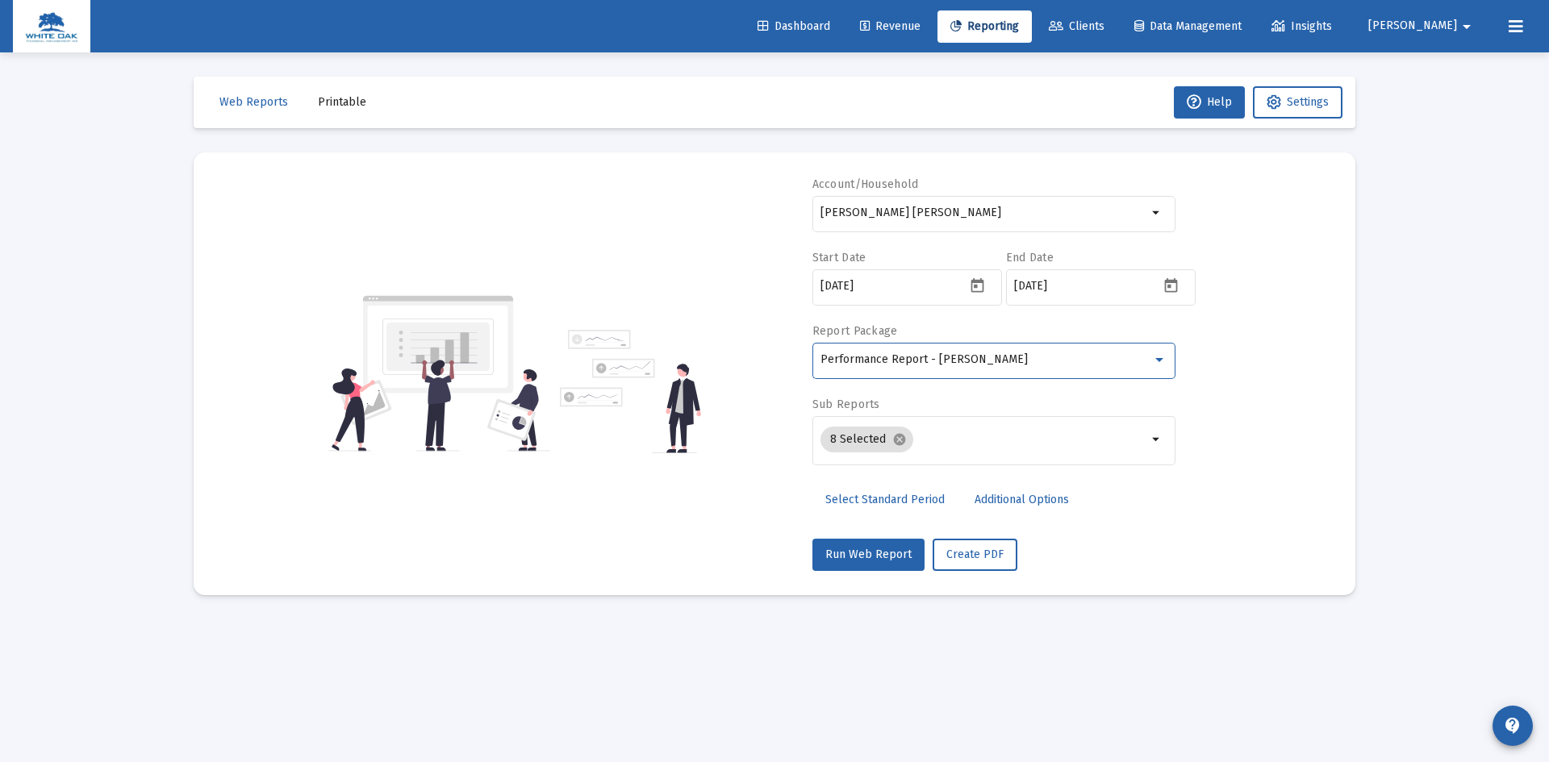
click at [992, 501] on span "Additional Options" at bounding box center [1022, 500] width 94 height 14
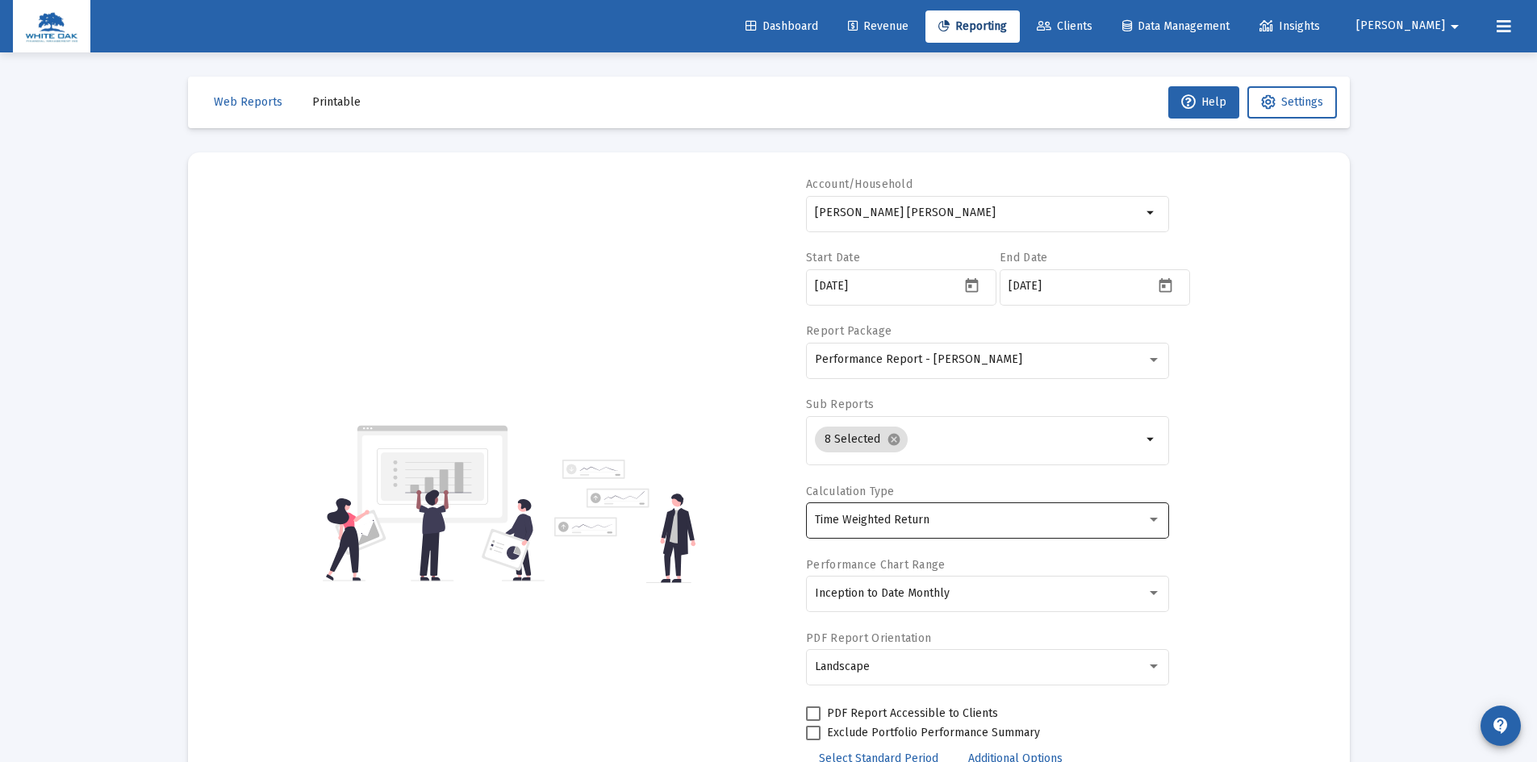
click at [979, 508] on div "Time Weighted Return" at bounding box center [988, 520] width 346 height 40
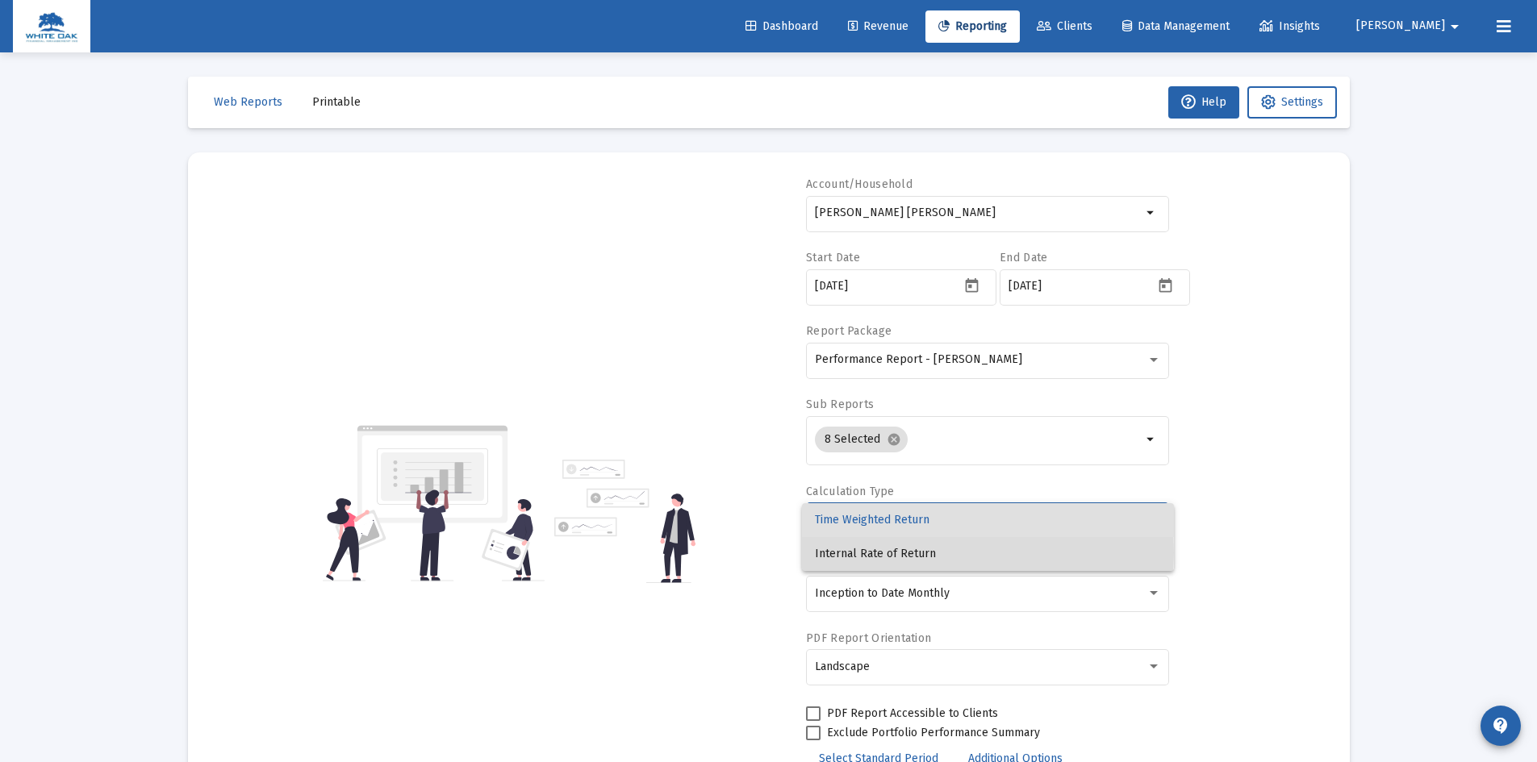
click at [852, 553] on span "Internal Rate of Return" at bounding box center [988, 554] width 346 height 34
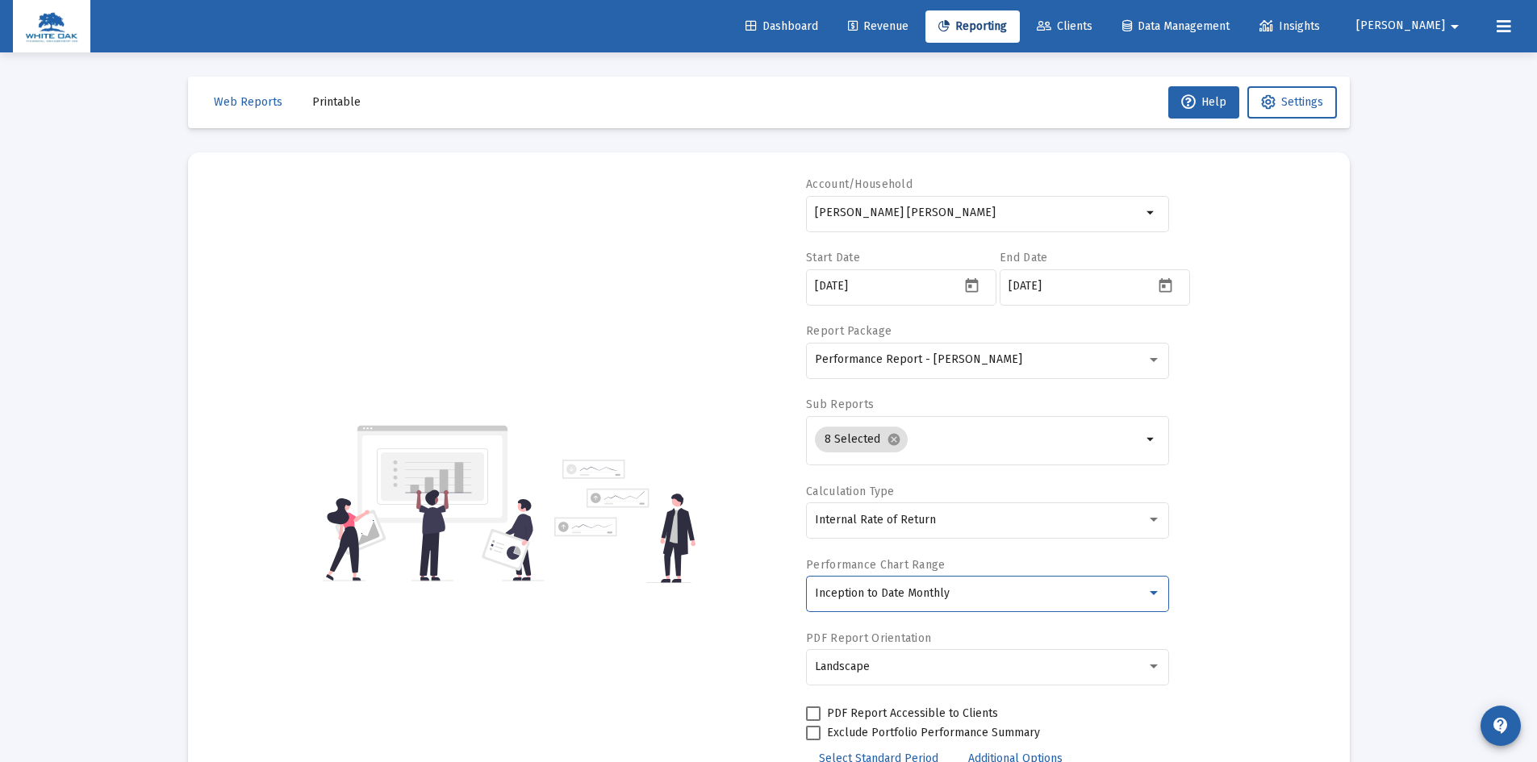
click at [859, 587] on span "Inception to Date Monthly" at bounding box center [882, 594] width 135 height 14
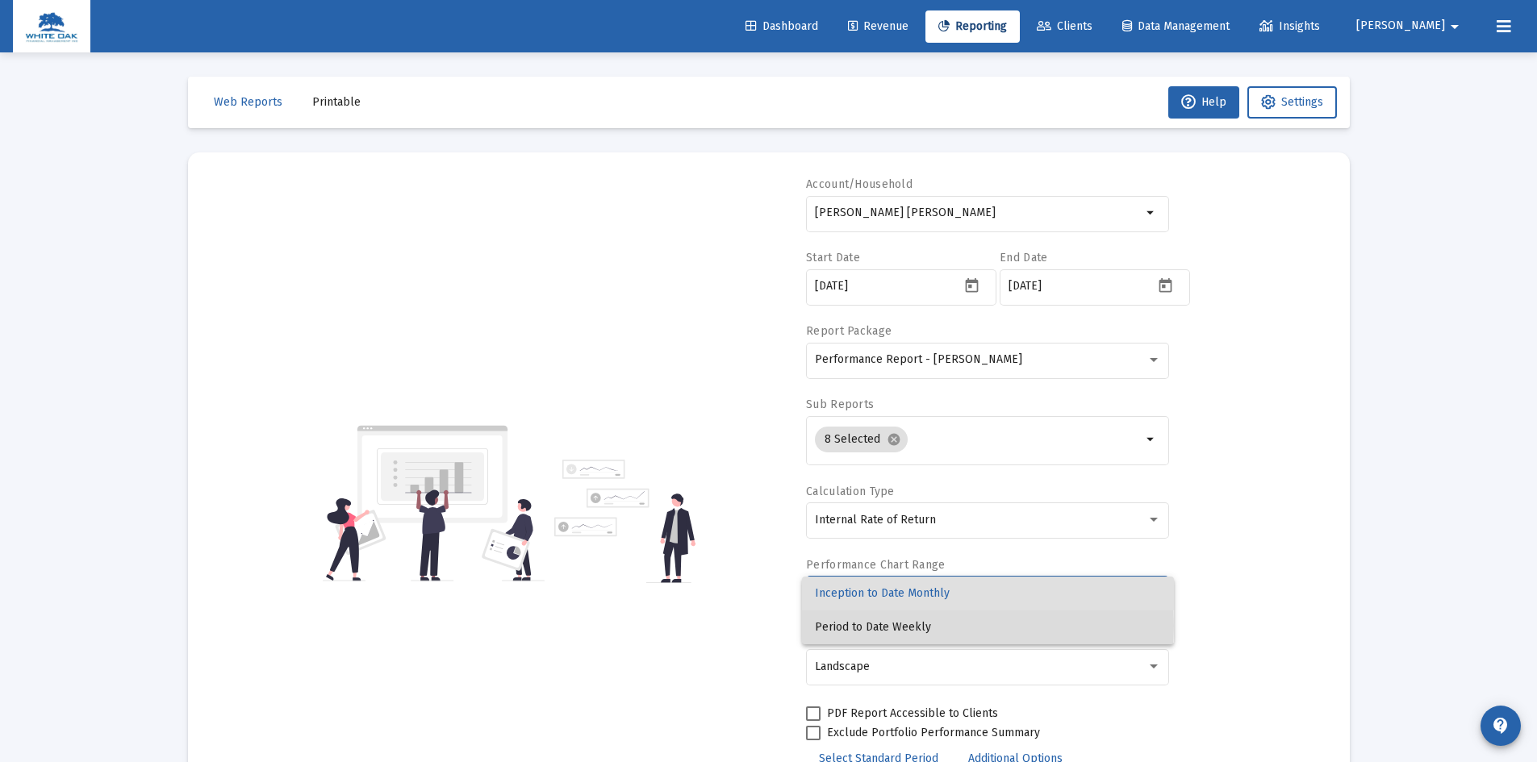
click at [860, 626] on span "Period to Date Weekly" at bounding box center [988, 628] width 346 height 34
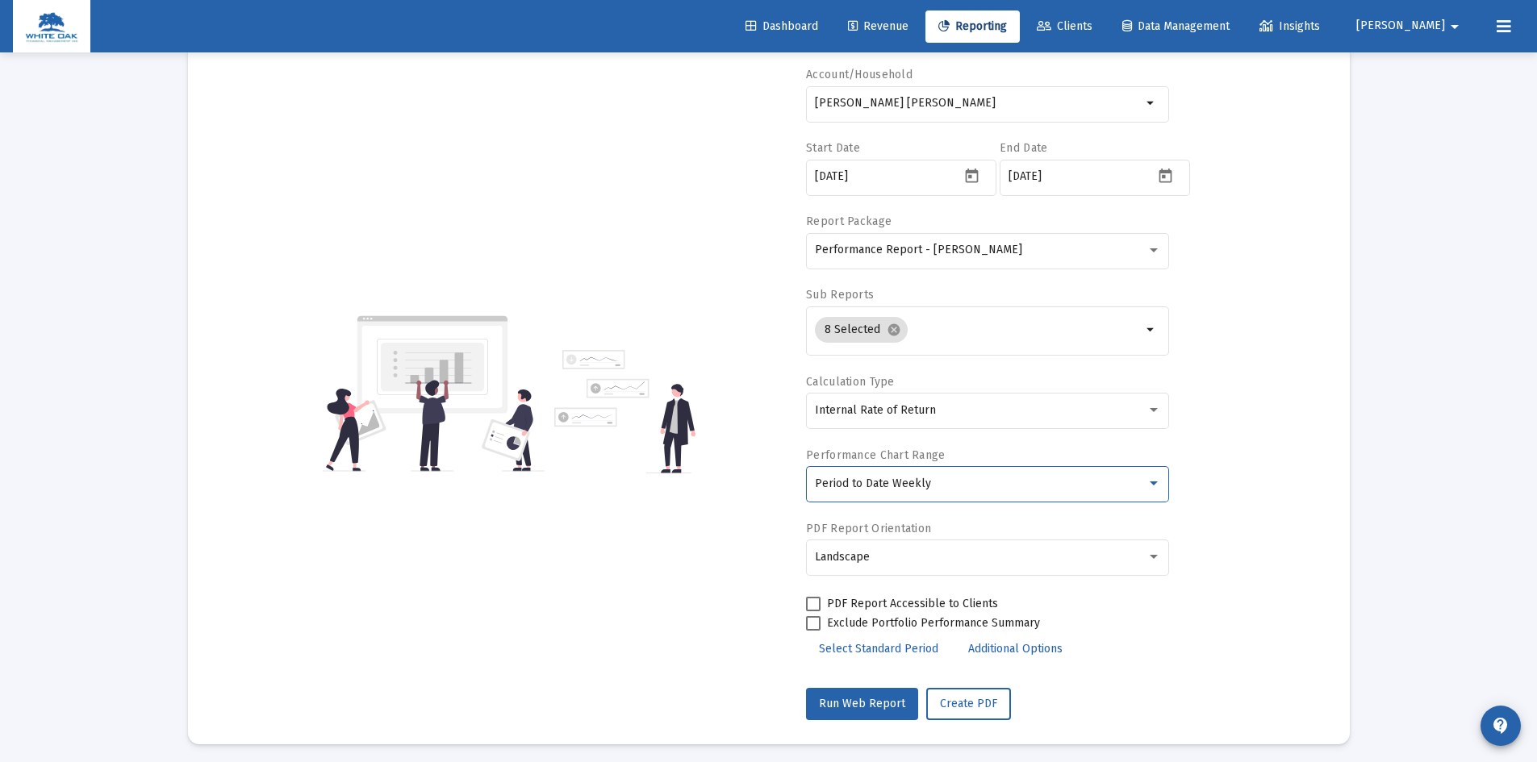
scroll to position [116, 0]
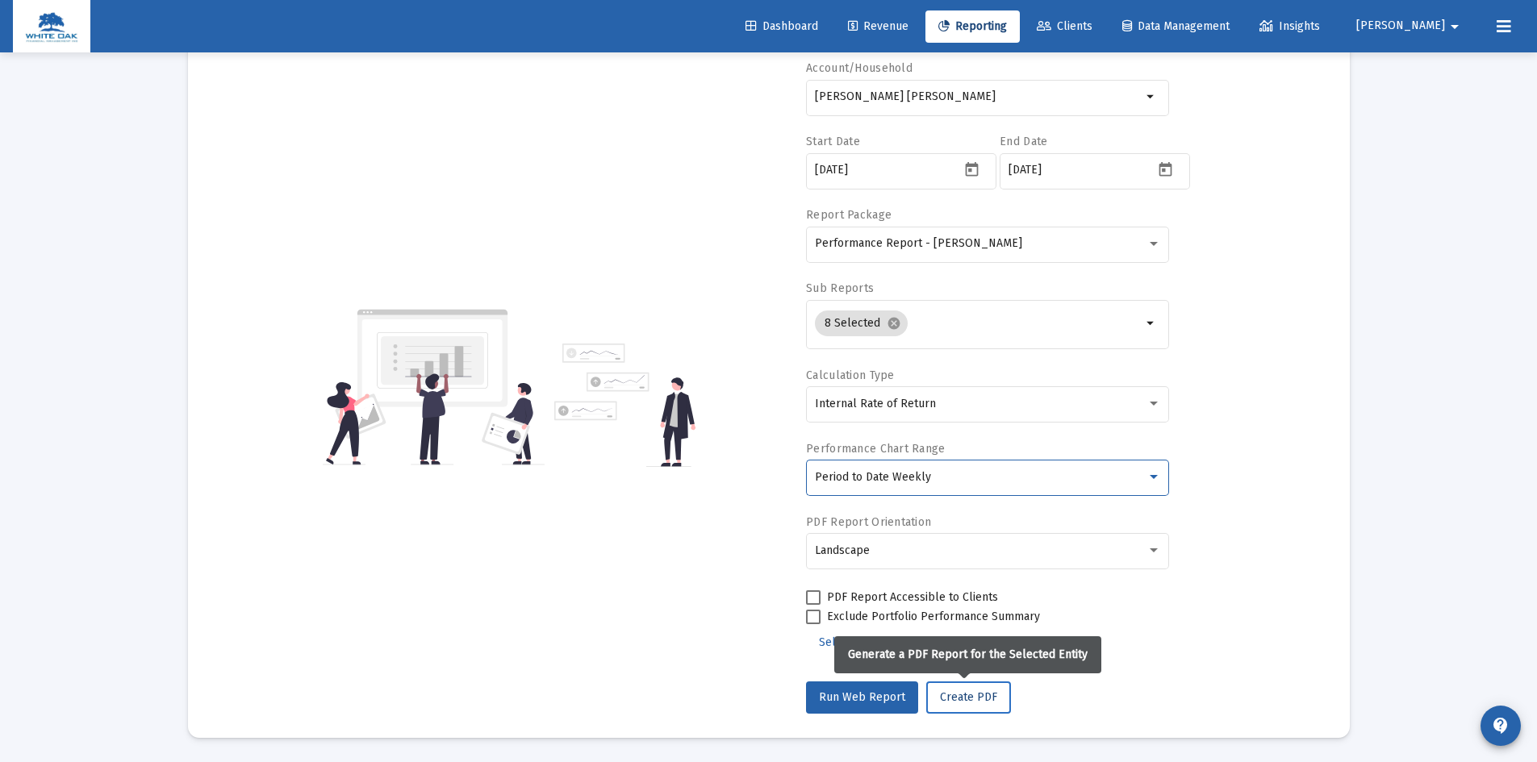
click at [977, 701] on span "Create PDF" at bounding box center [968, 698] width 57 height 14
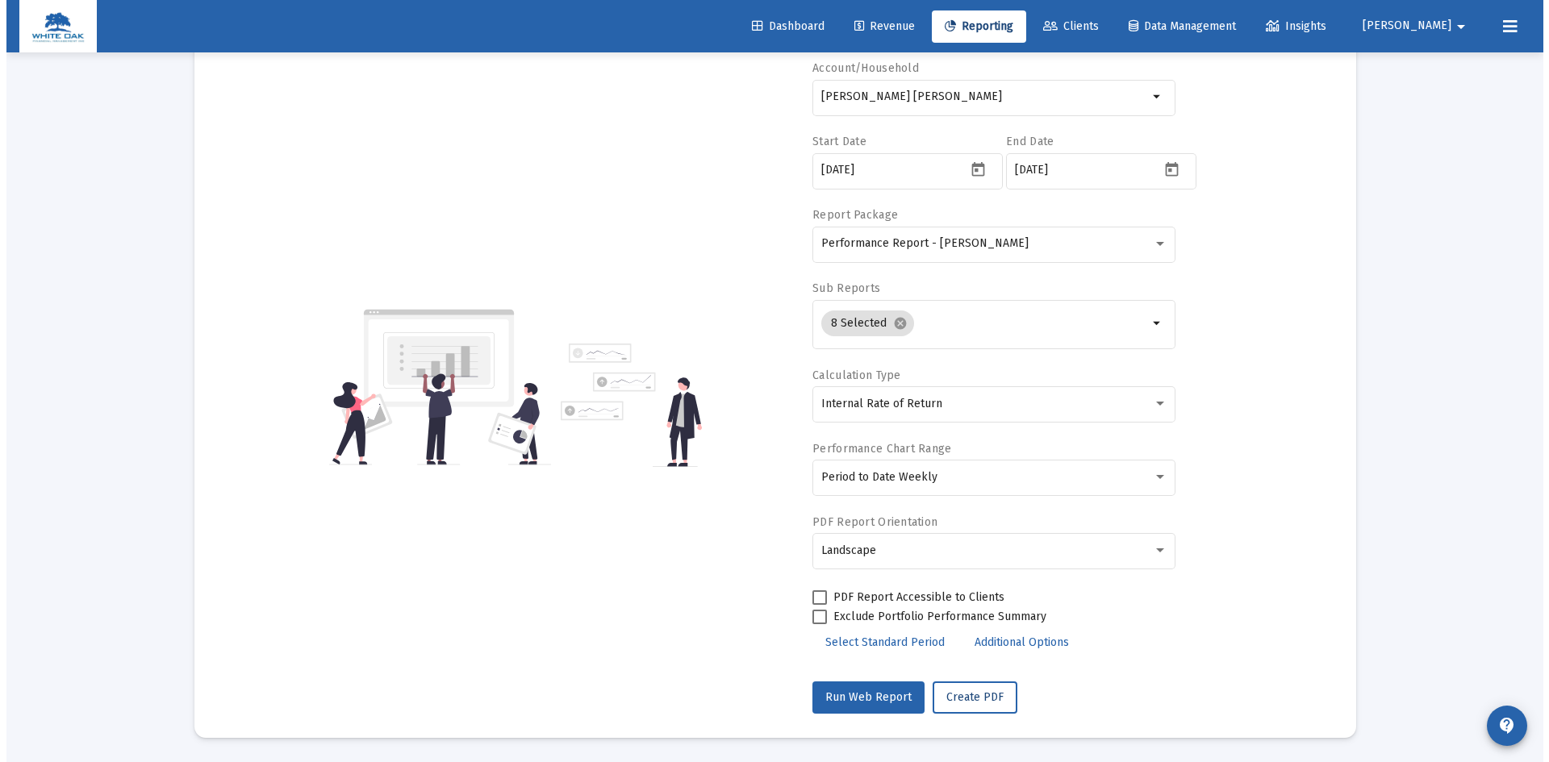
scroll to position [0, 0]
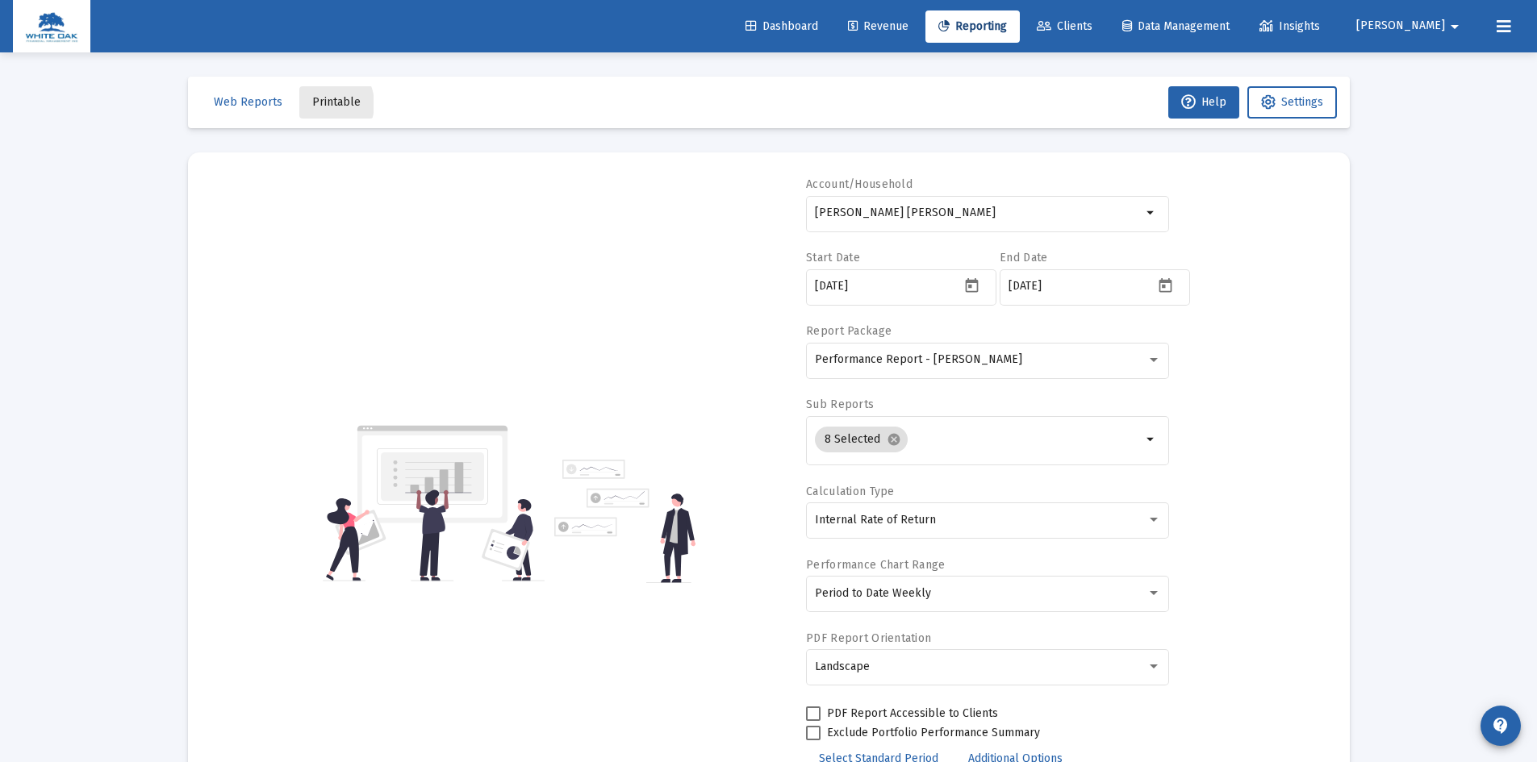
click at [320, 104] on span "Printable" at bounding box center [336, 102] width 48 height 14
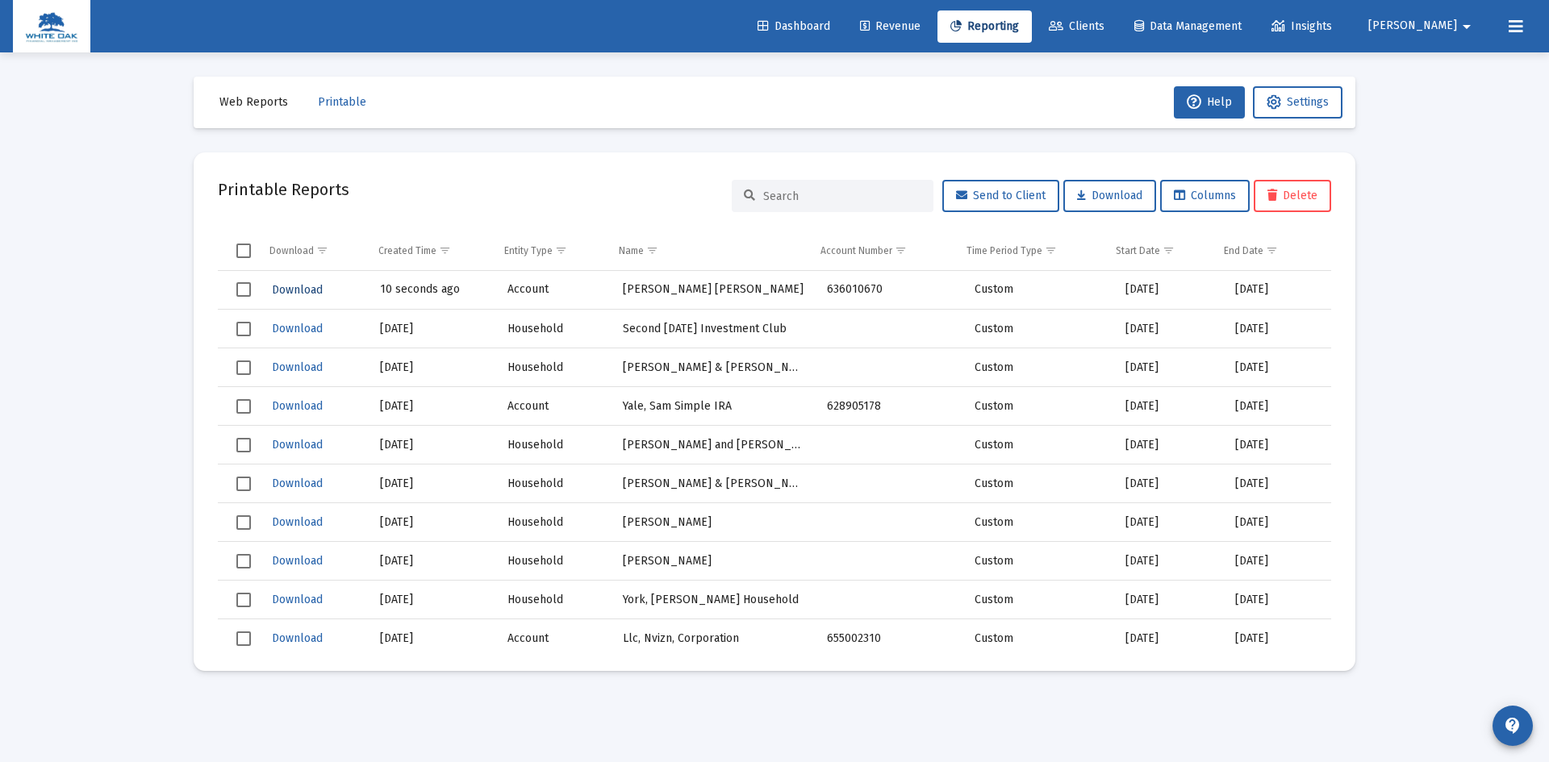
click at [291, 286] on span "Download" at bounding box center [297, 290] width 51 height 14
click at [296, 290] on span "Download" at bounding box center [297, 290] width 51 height 14
click at [300, 287] on span "Download" at bounding box center [297, 290] width 51 height 14
click at [300, 293] on span "Download" at bounding box center [297, 290] width 51 height 14
click at [294, 293] on span "Download" at bounding box center [297, 290] width 51 height 14
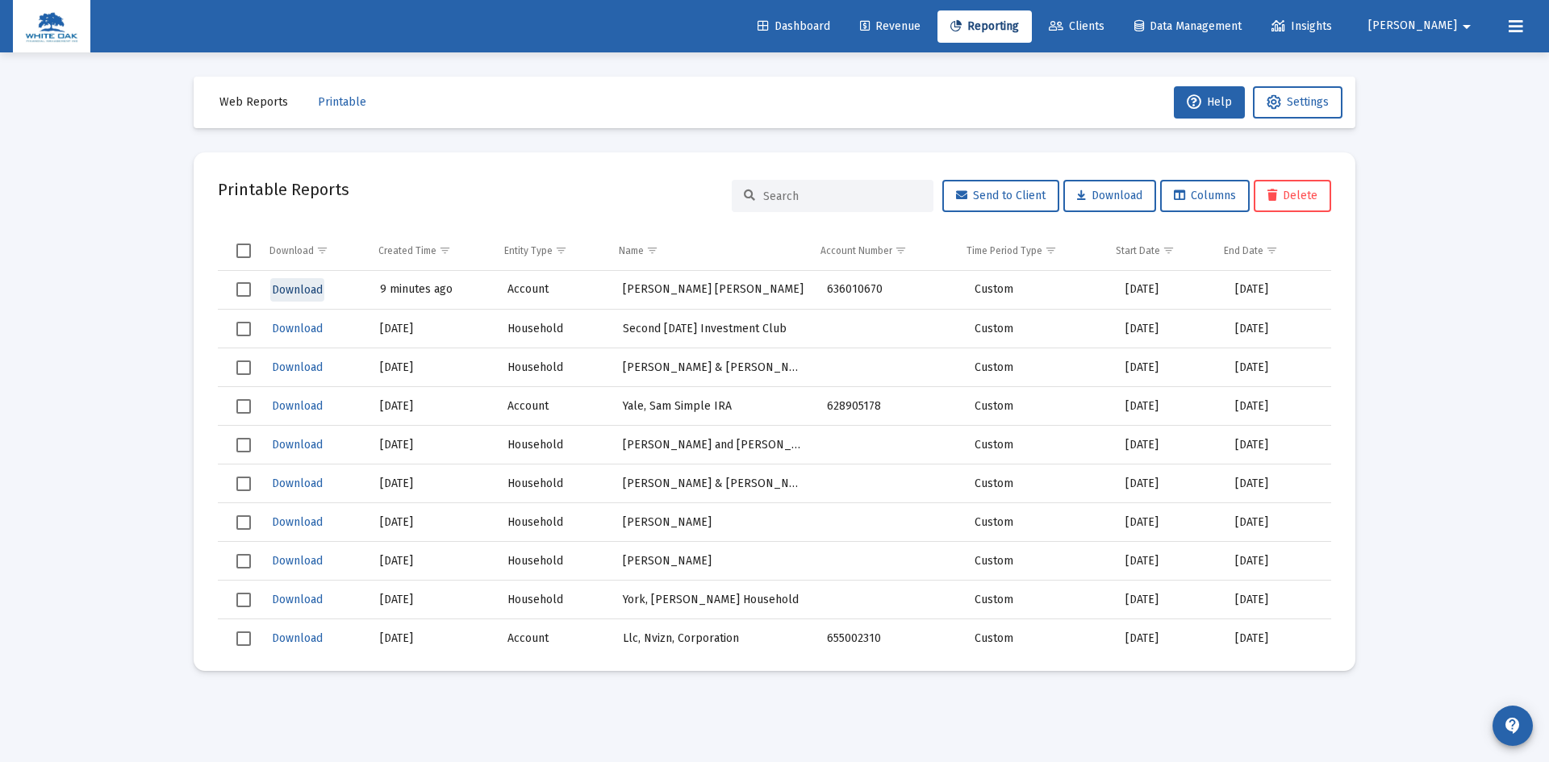
click at [303, 286] on span "Download" at bounding box center [297, 290] width 51 height 14
click at [288, 290] on span "Download" at bounding box center [297, 290] width 51 height 14
click at [286, 289] on span "Download" at bounding box center [297, 290] width 51 height 14
click at [257, 100] on span "Web Reports" at bounding box center [253, 102] width 69 height 14
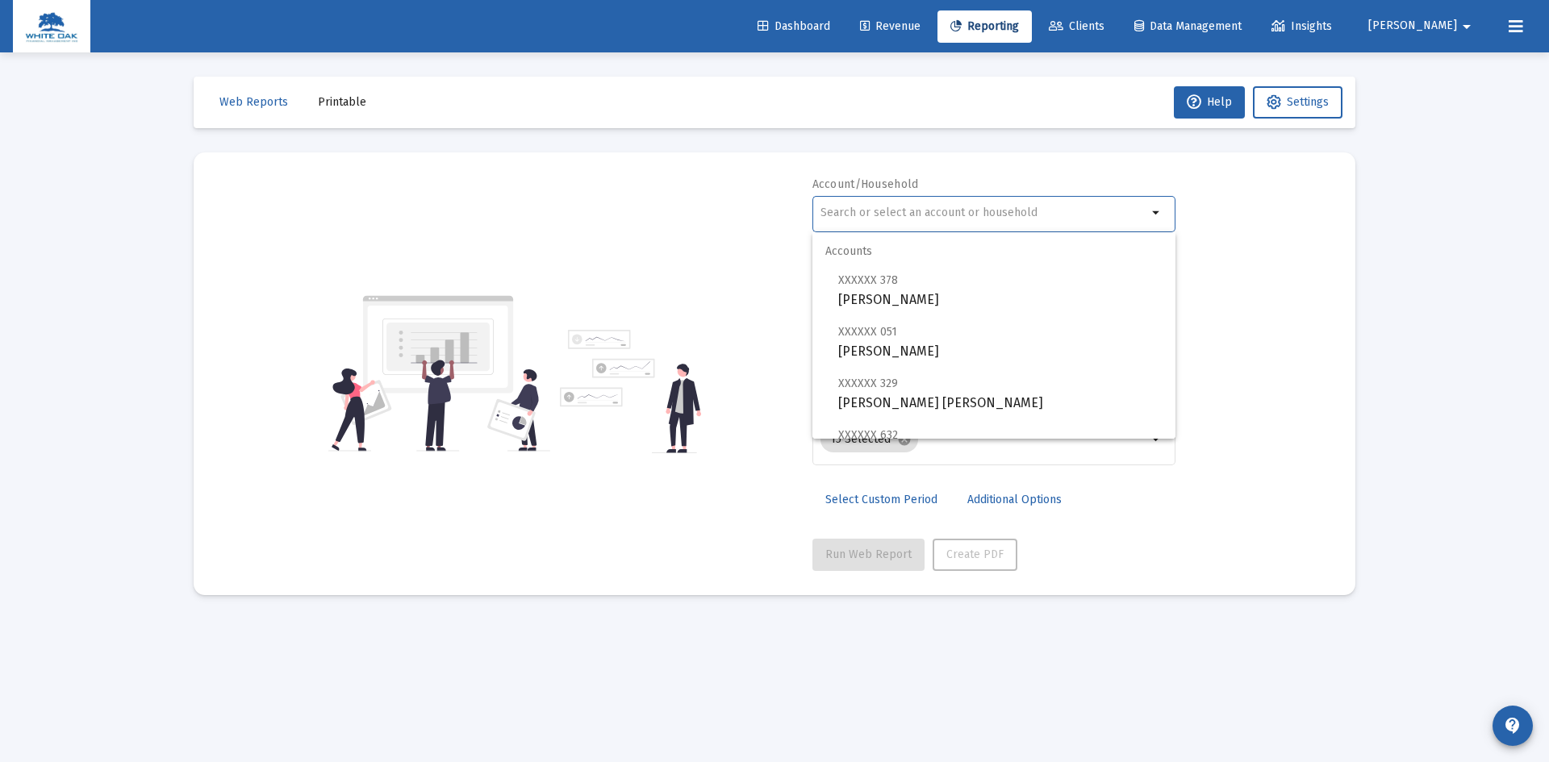
click at [921, 216] on input "text" at bounding box center [984, 213] width 327 height 13
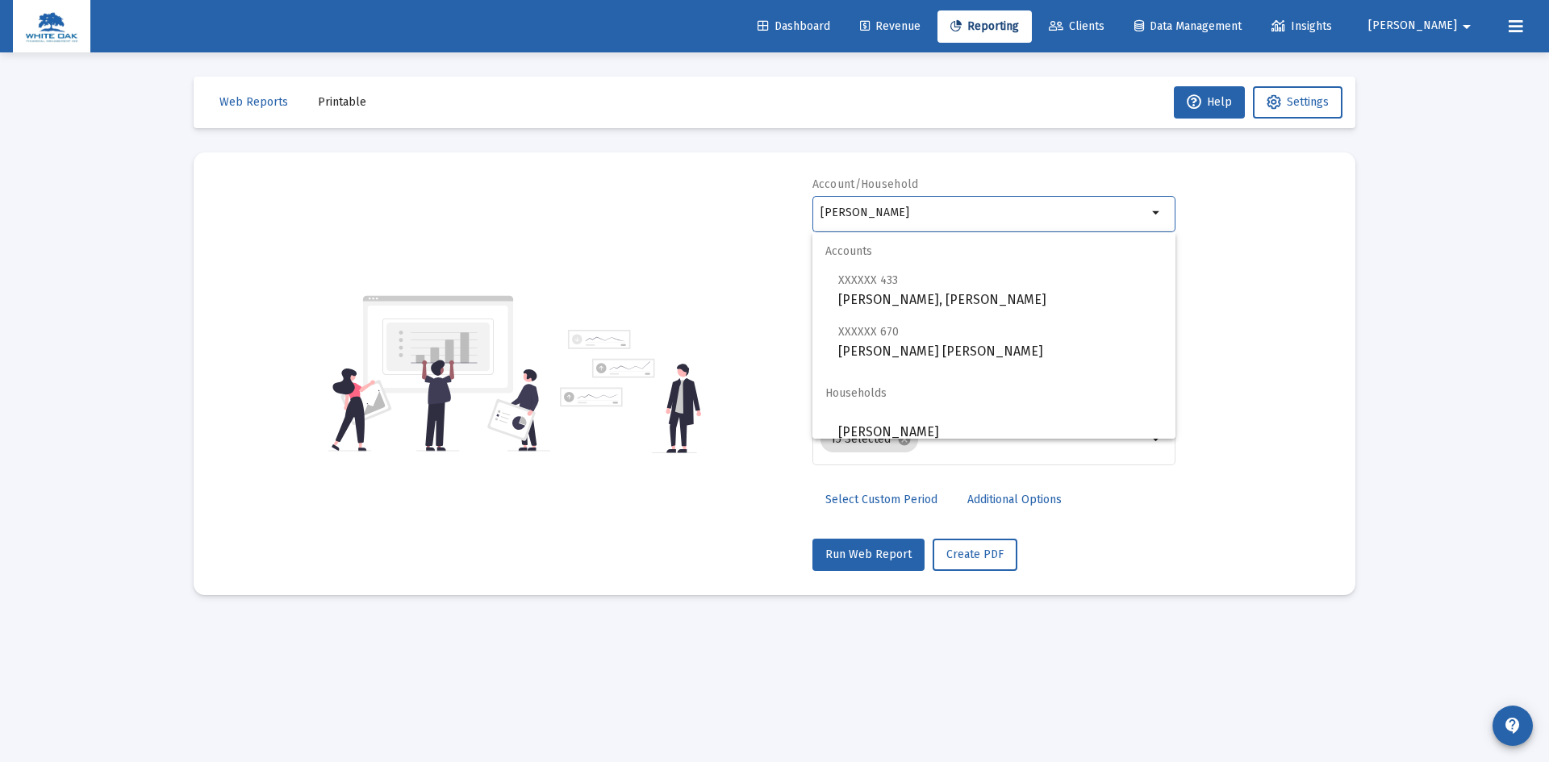
scroll to position [13, 0]
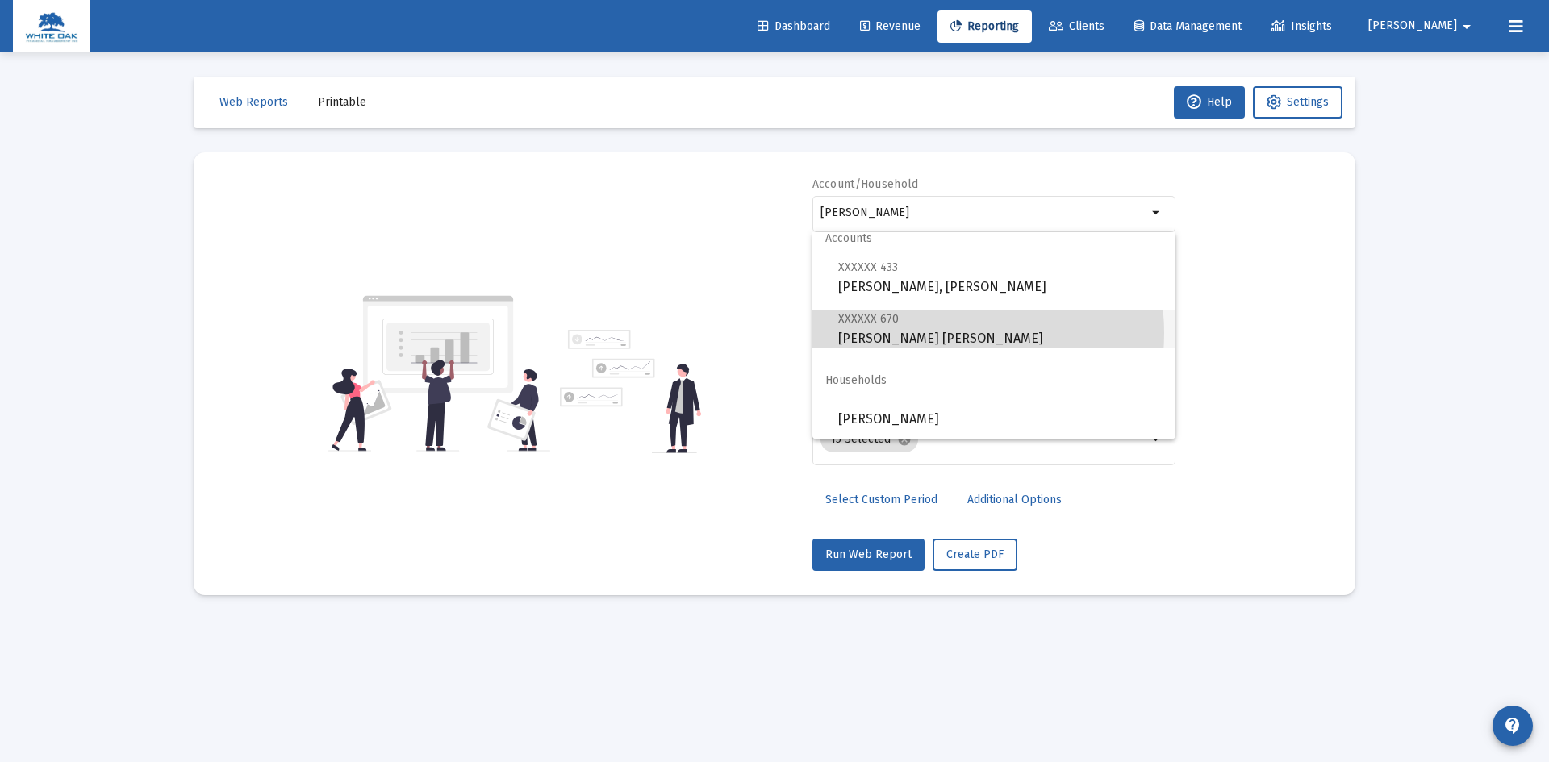
click at [938, 333] on span "XXXXXX 670 Dotti, Gerard Roth IRA" at bounding box center [1000, 329] width 324 height 40
type input "[PERSON_NAME] [PERSON_NAME]"
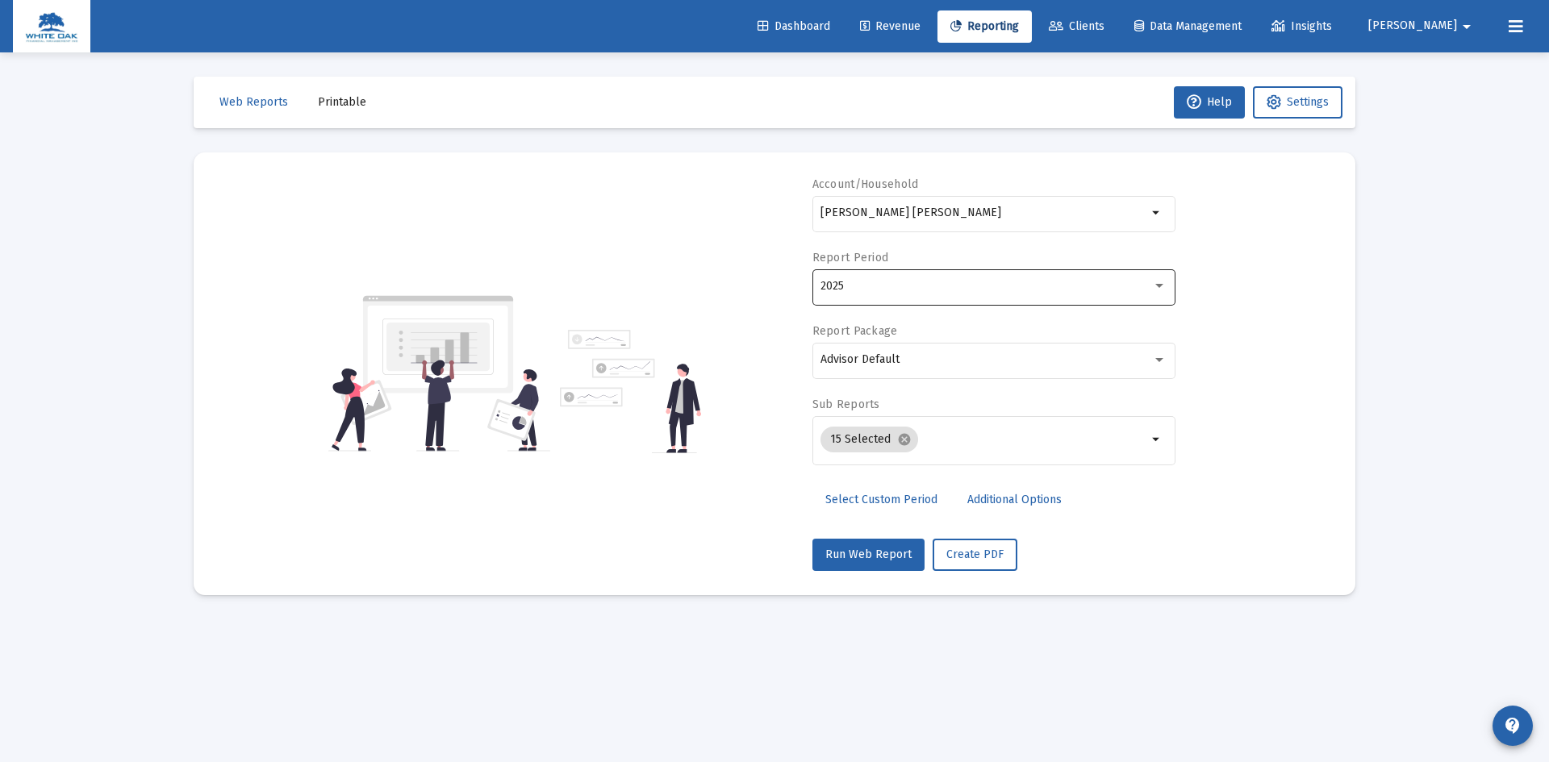
click at [914, 293] on div "2025" at bounding box center [994, 286] width 346 height 40
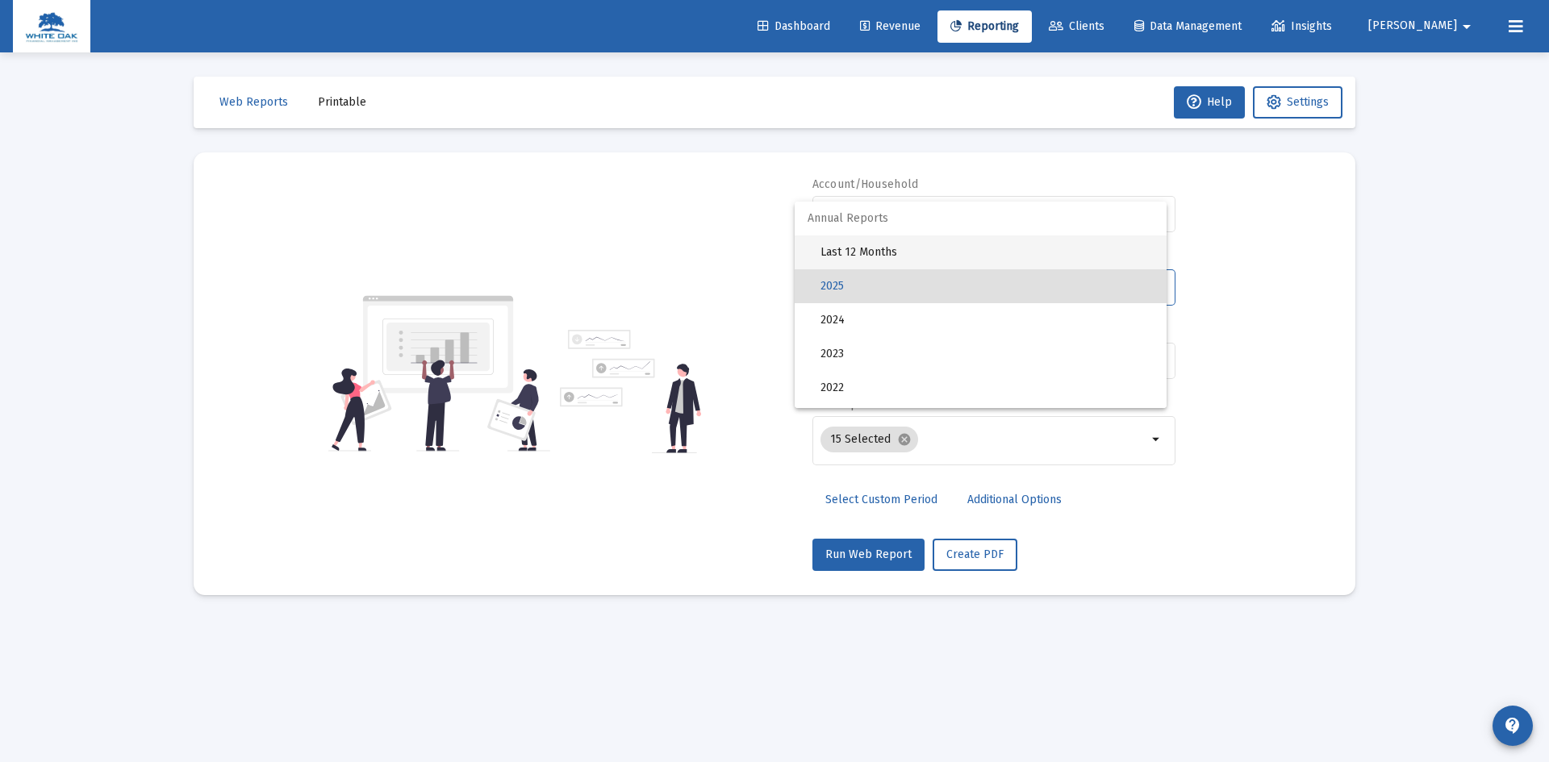
click at [878, 254] on span "Last 12 Months" at bounding box center [987, 253] width 333 height 34
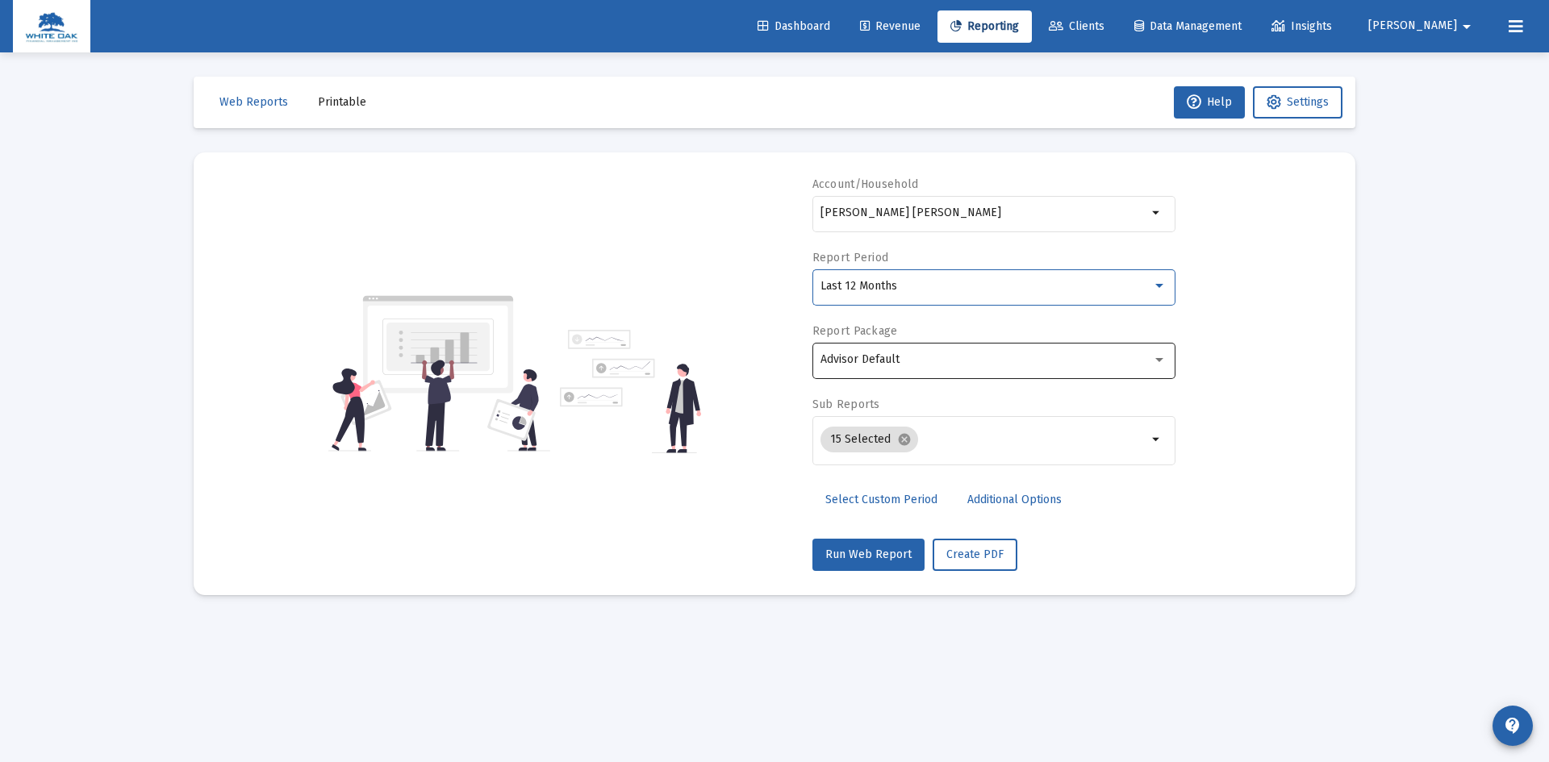
click at [898, 356] on span "Advisor Default" at bounding box center [860, 360] width 79 height 14
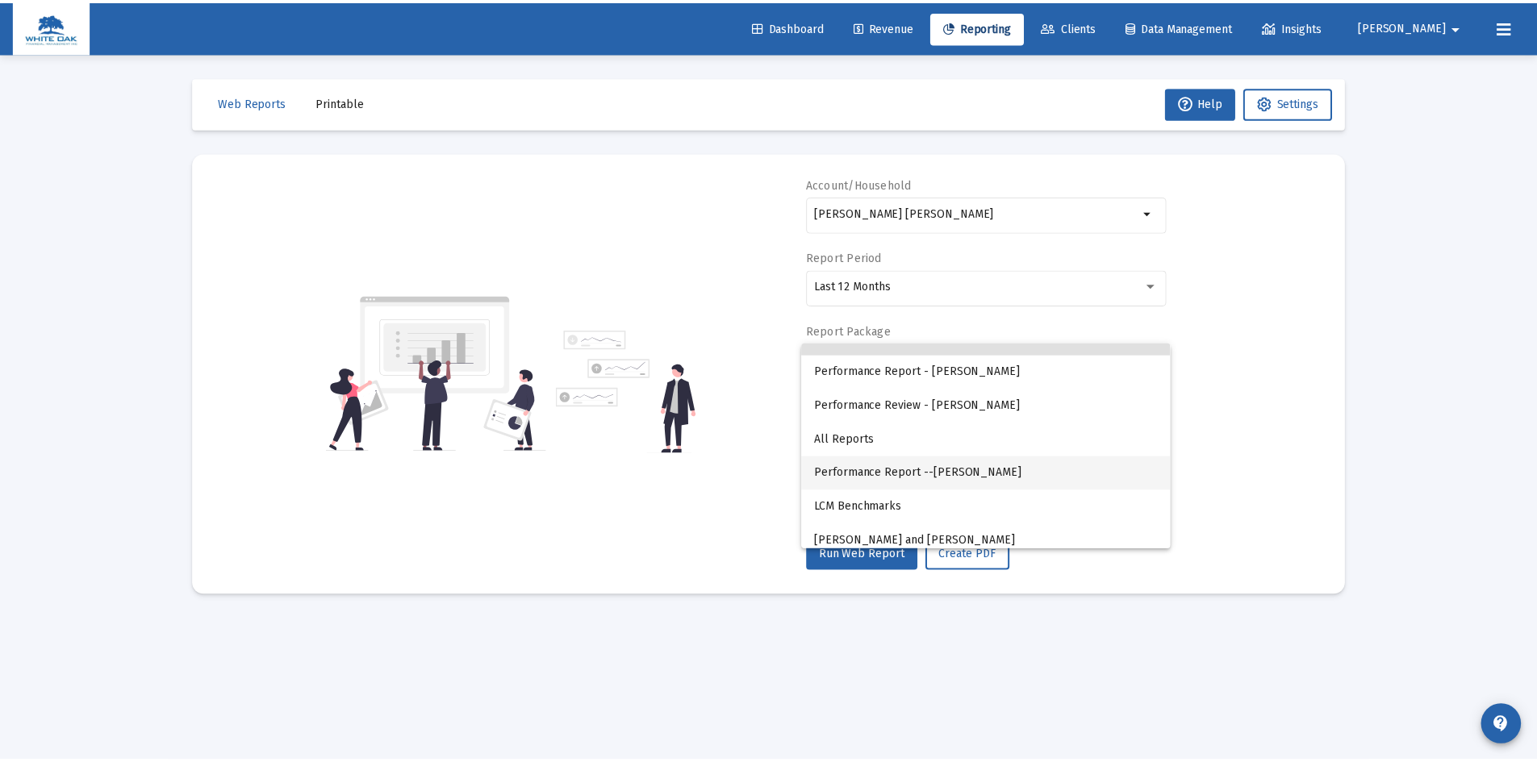
scroll to position [31, 0]
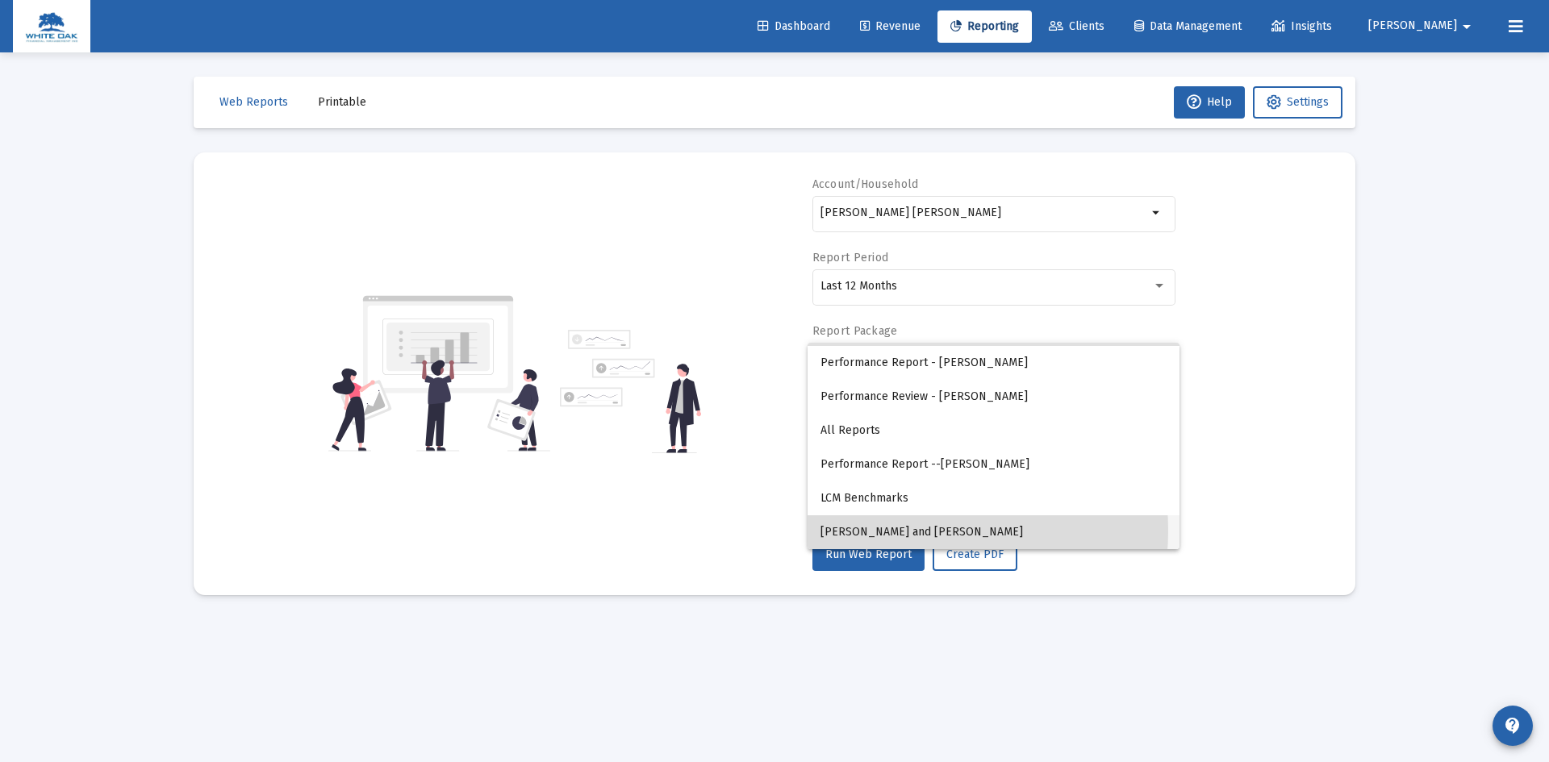
click at [901, 530] on span "Horace and Ann Jennings" at bounding box center [994, 533] width 346 height 34
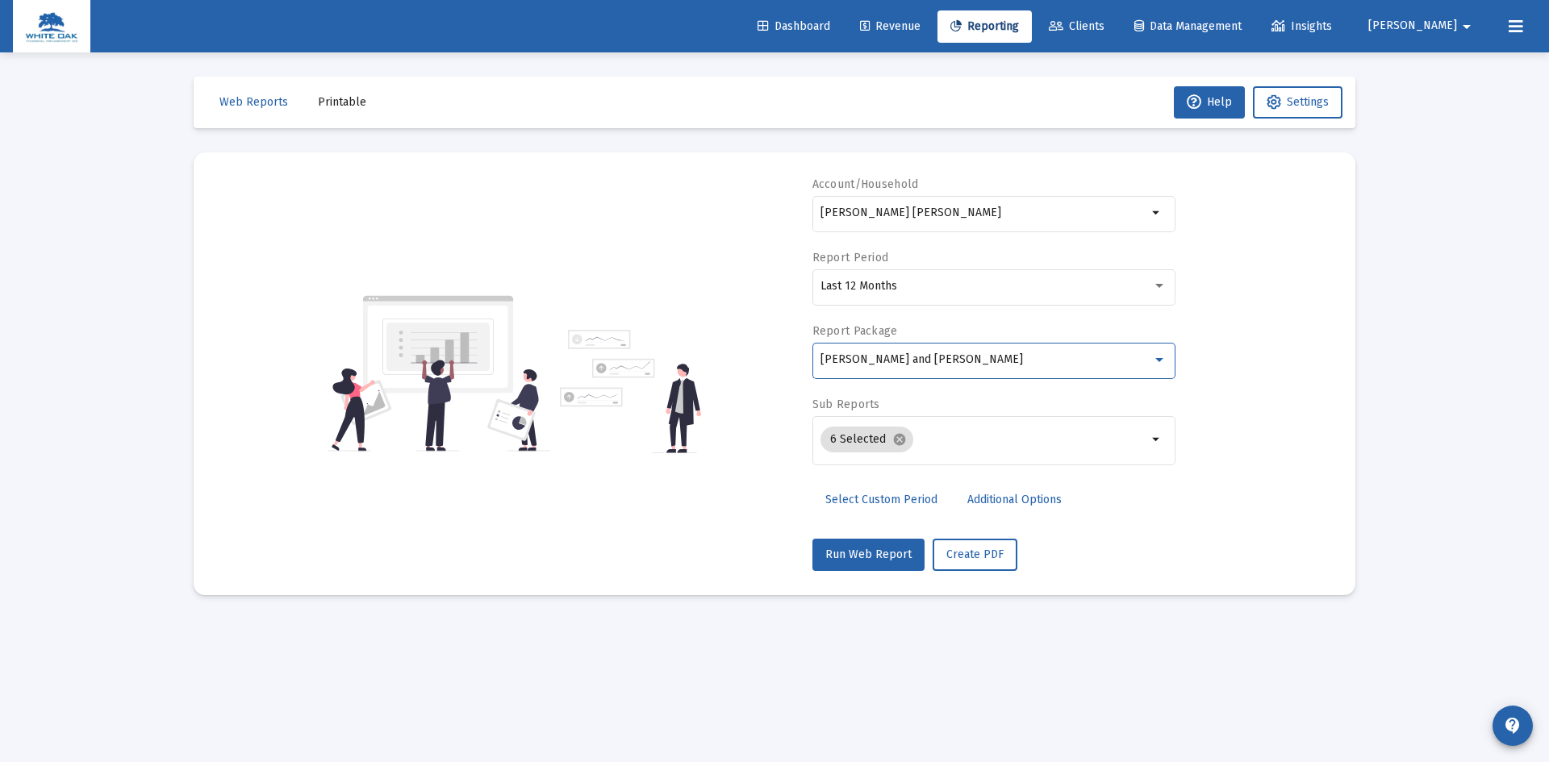
click at [985, 497] on span "Additional Options" at bounding box center [1014, 500] width 94 height 14
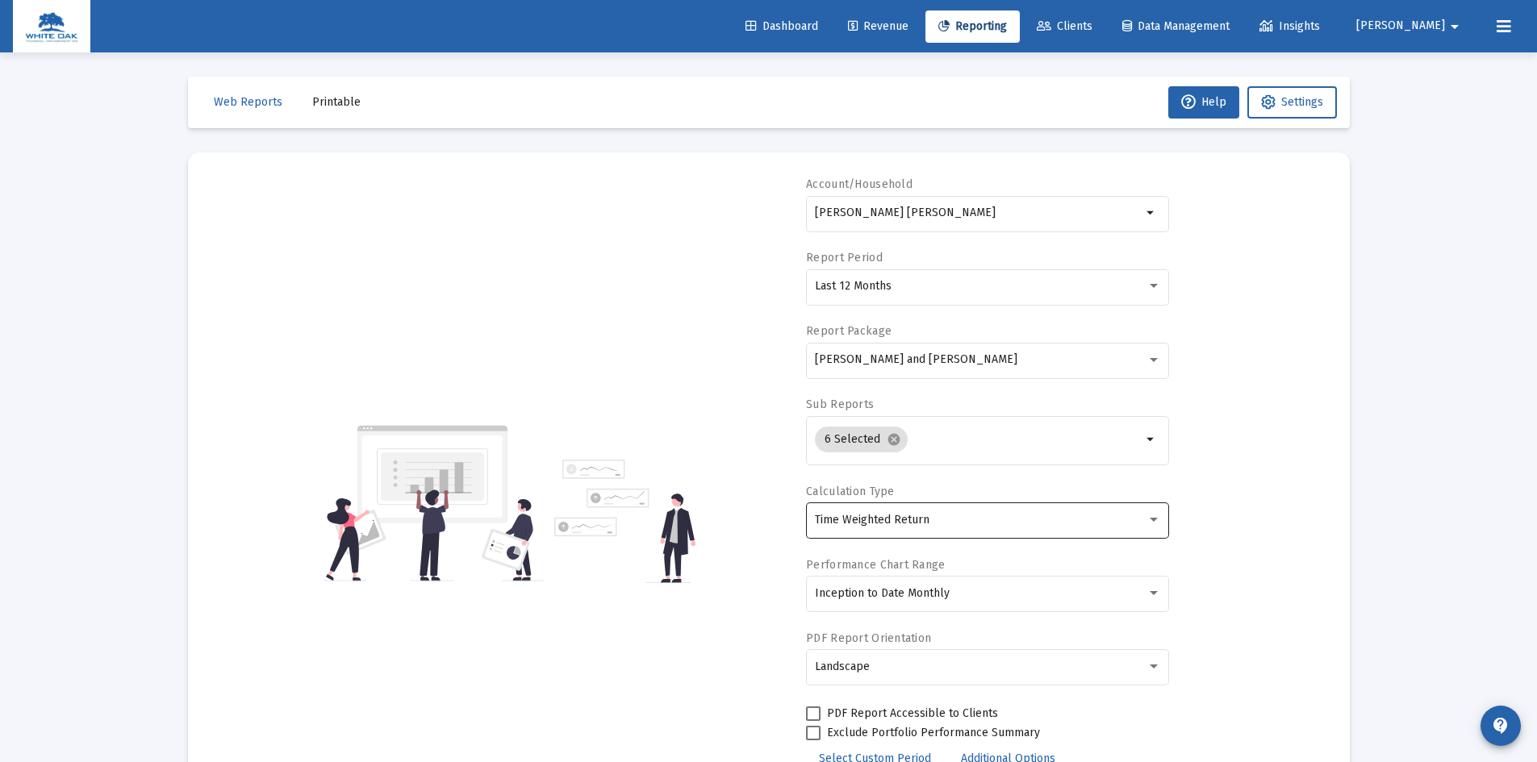
click at [928, 515] on div "Time Weighted Return" at bounding box center [981, 520] width 332 height 13
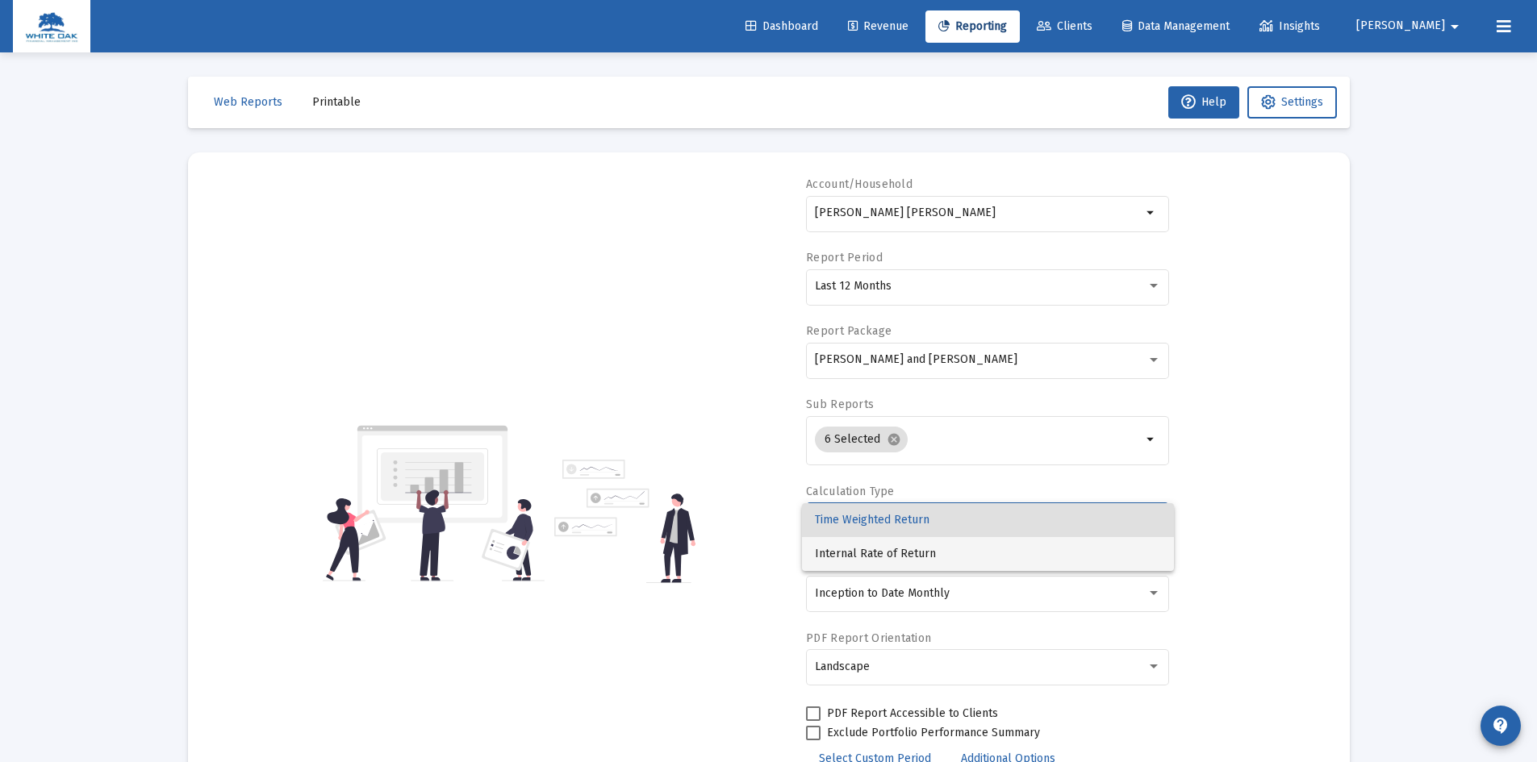
click at [852, 551] on span "Internal Rate of Return" at bounding box center [988, 554] width 346 height 34
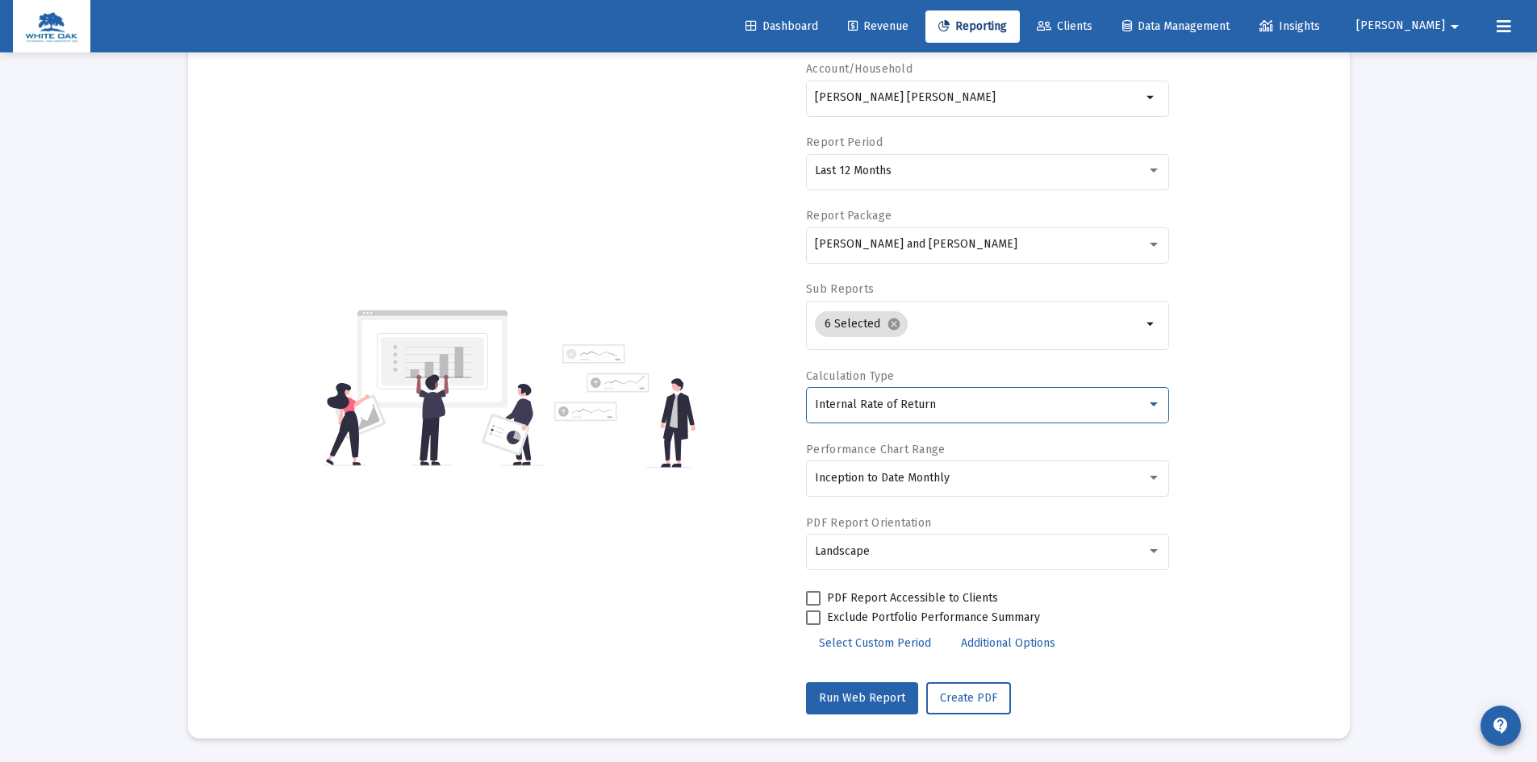
scroll to position [116, 0]
click at [940, 484] on div "Inception to Date Monthly" at bounding box center [988, 477] width 346 height 40
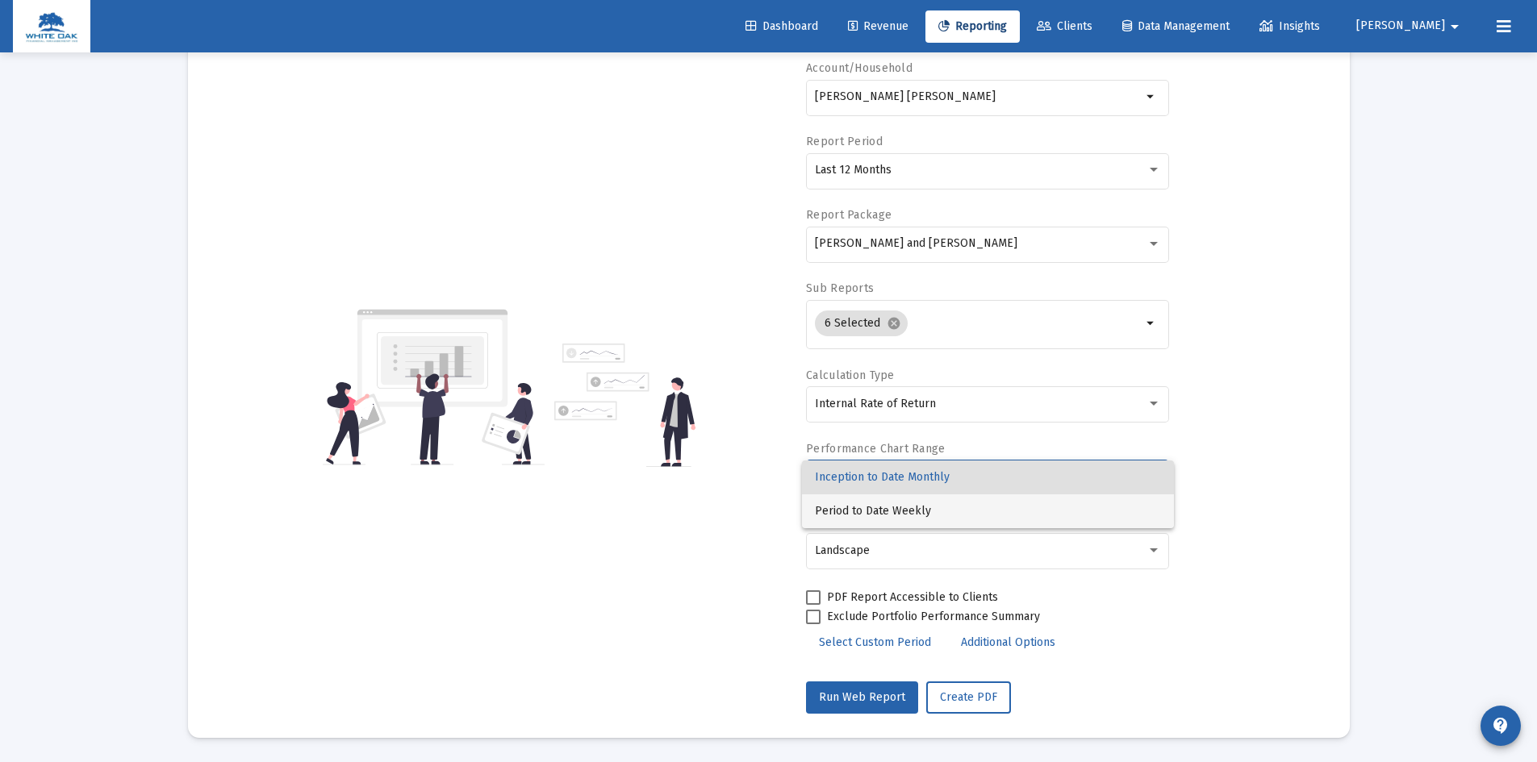
click at [882, 511] on span "Period to Date Weekly" at bounding box center [988, 512] width 346 height 34
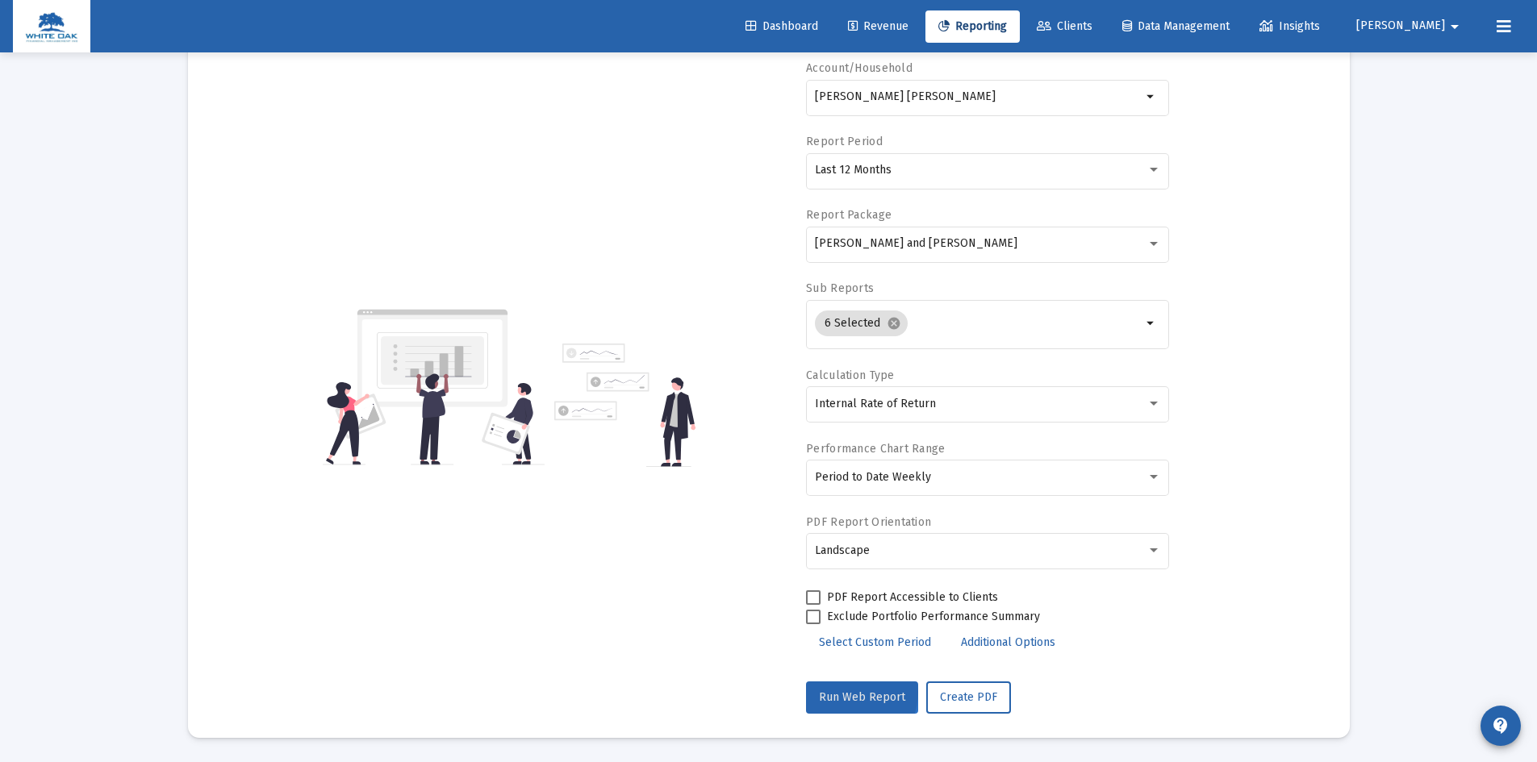
click at [849, 692] on span "Run Web Report" at bounding box center [862, 698] width 86 height 14
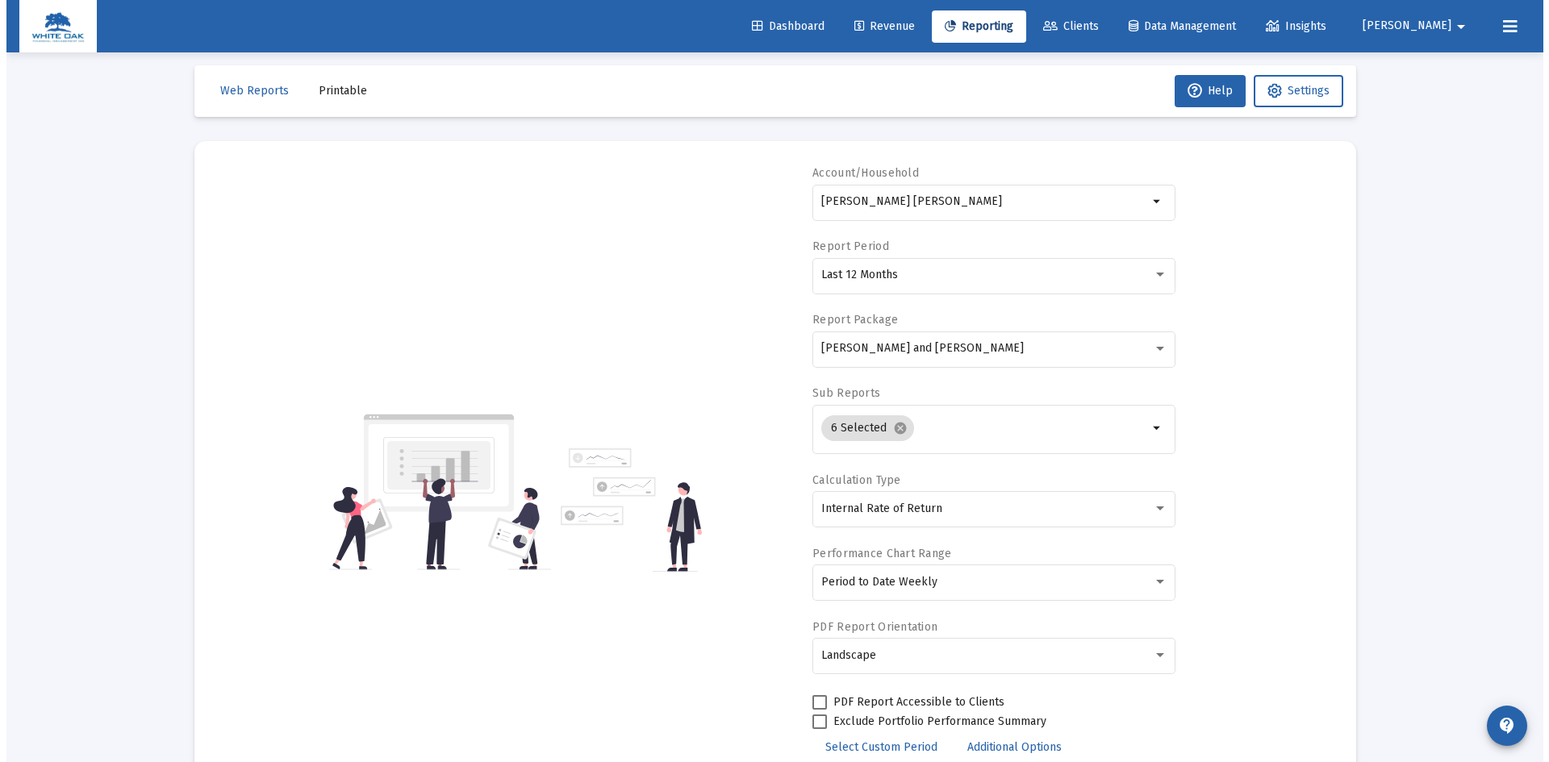
scroll to position [0, 0]
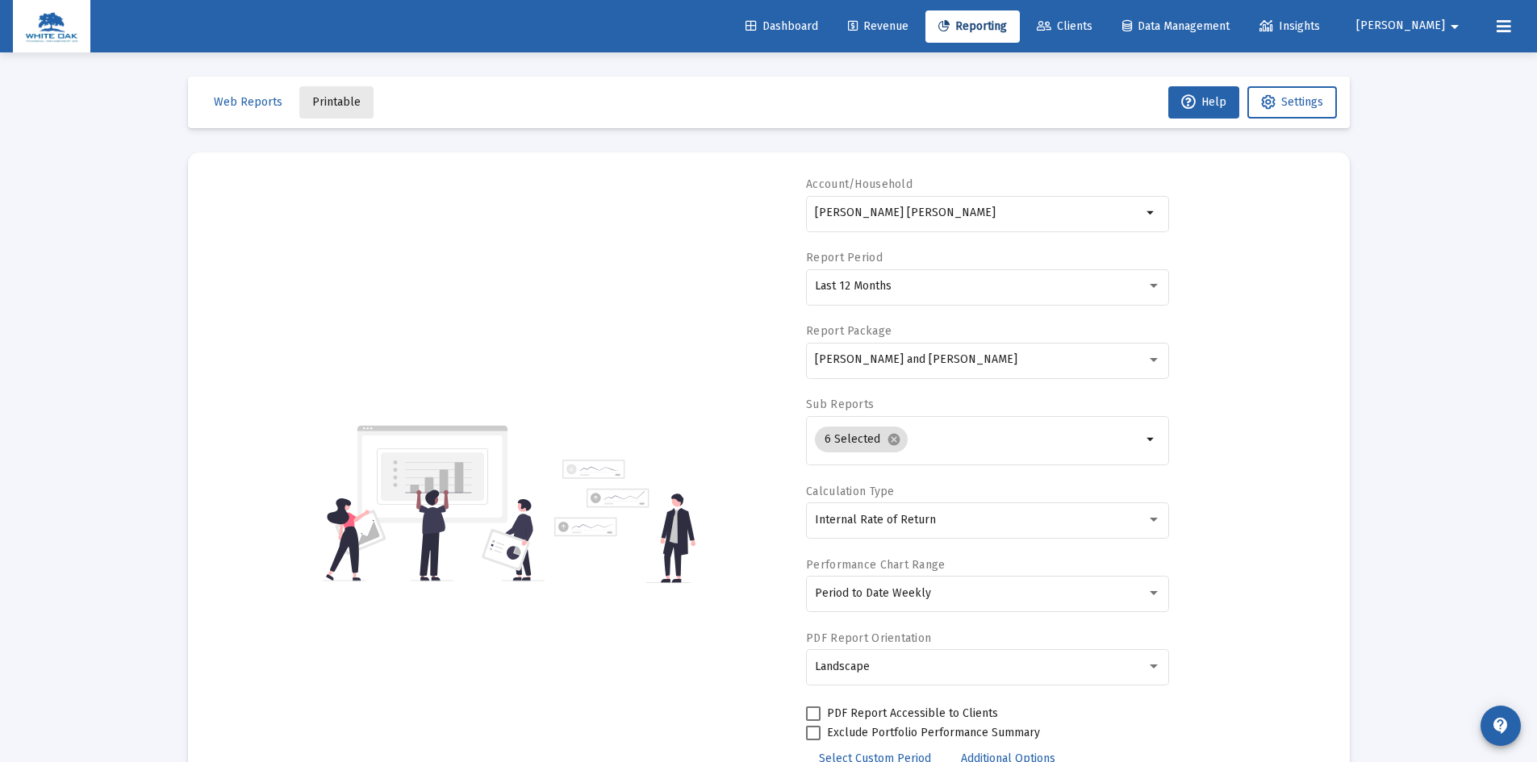
click at [332, 100] on span "Printable" at bounding box center [336, 102] width 48 height 14
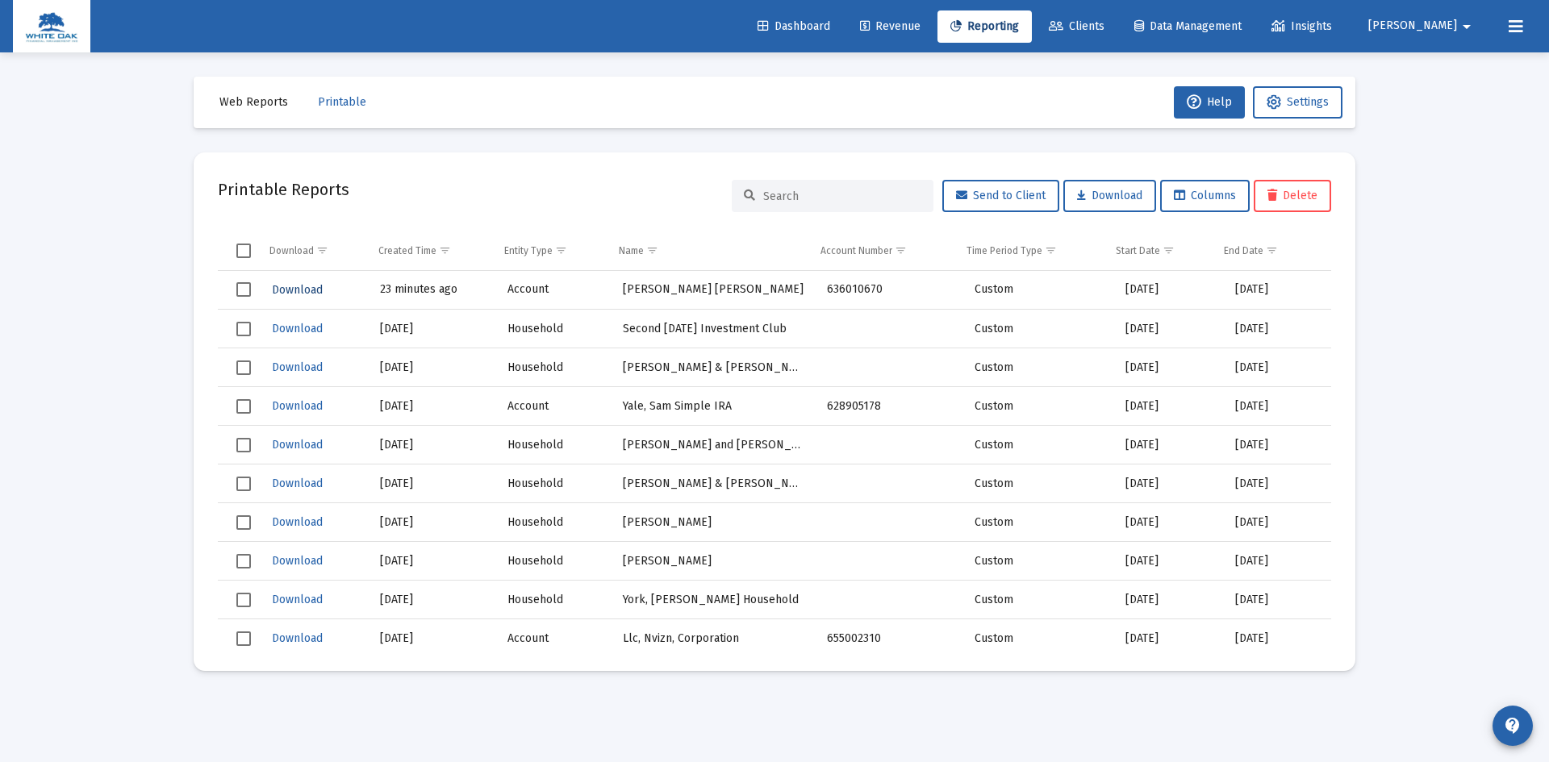
click at [301, 289] on span "Download" at bounding box center [297, 290] width 51 height 14
click at [289, 288] on span "Download" at bounding box center [297, 290] width 51 height 14
click at [301, 290] on span "Download" at bounding box center [297, 290] width 51 height 14
click at [299, 294] on span "Download" at bounding box center [297, 290] width 51 height 14
click at [294, 294] on span "Download" at bounding box center [297, 290] width 51 height 14
